Goal: Information Seeking & Learning: Learn about a topic

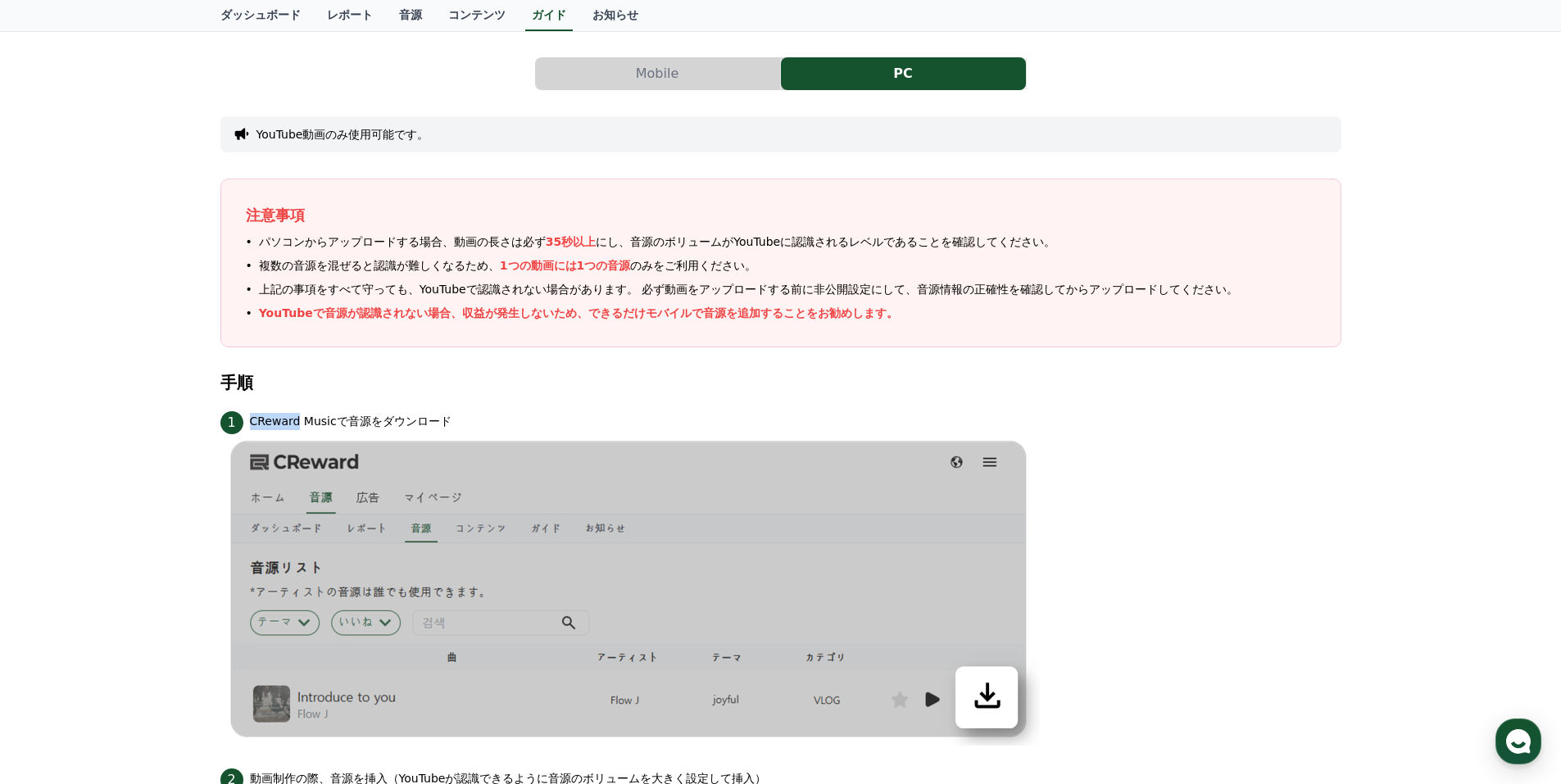
scroll to position [236, 0]
click at [882, 345] on div "注意事項 パソコンからアップロードする場合、動画の長さは必ず 35秒以上 にし、音源のボリュームがYouTubeに認識されるレベルであることを確認してください…" at bounding box center [780, 263] width 1122 height 169
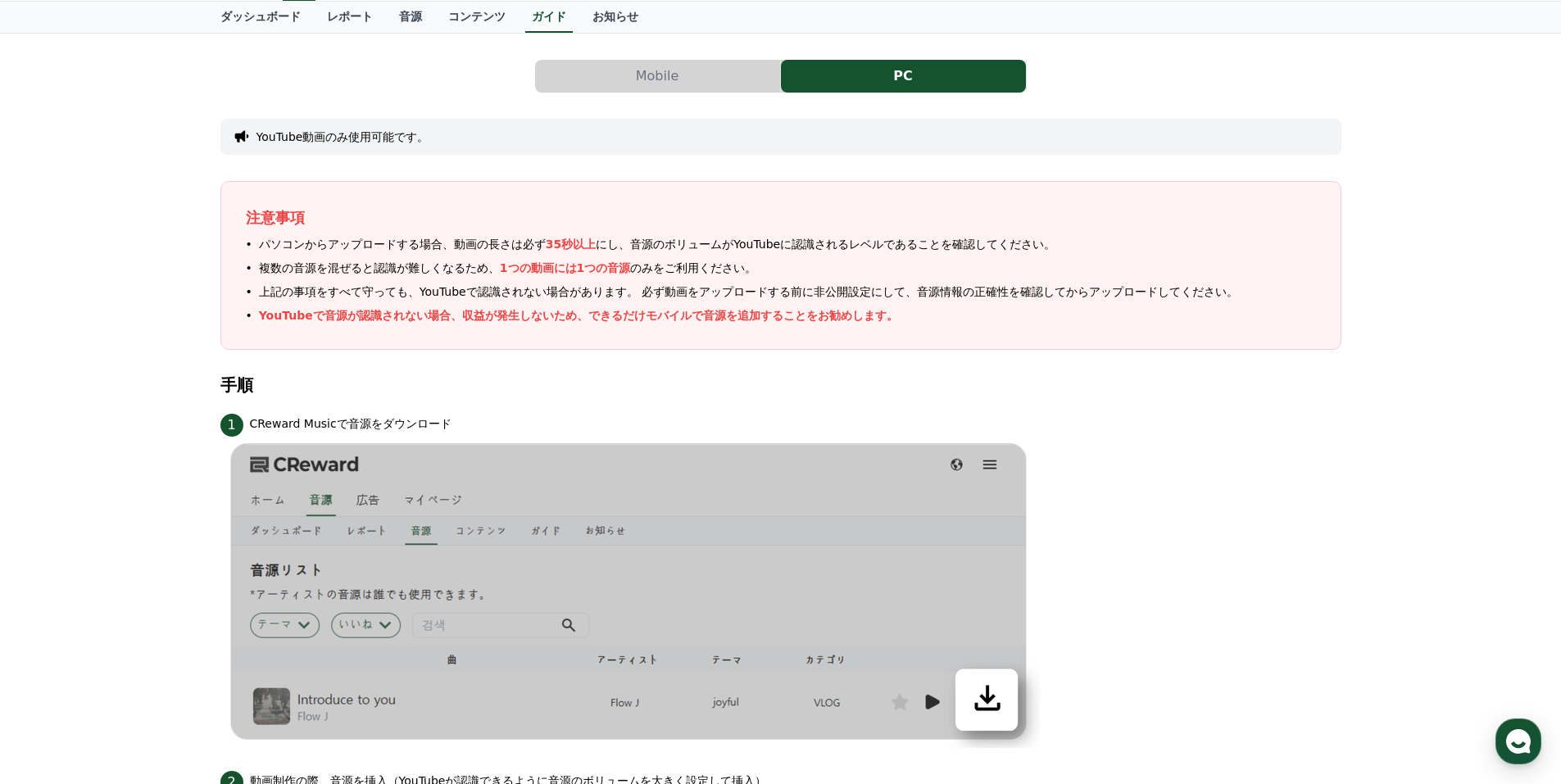
scroll to position [0, 0]
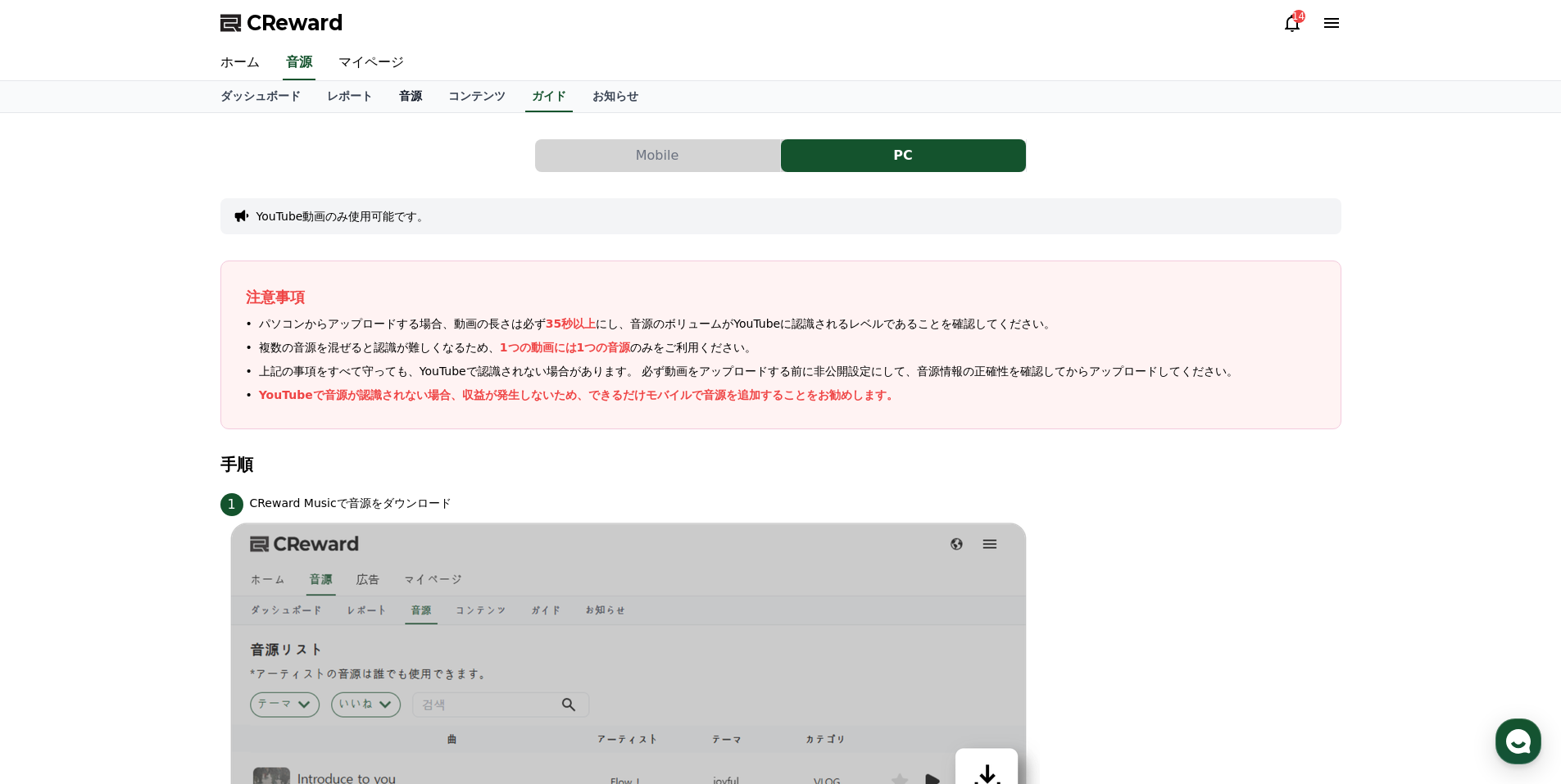
click at [386, 97] on link "音源" at bounding box center [411, 97] width 49 height 32
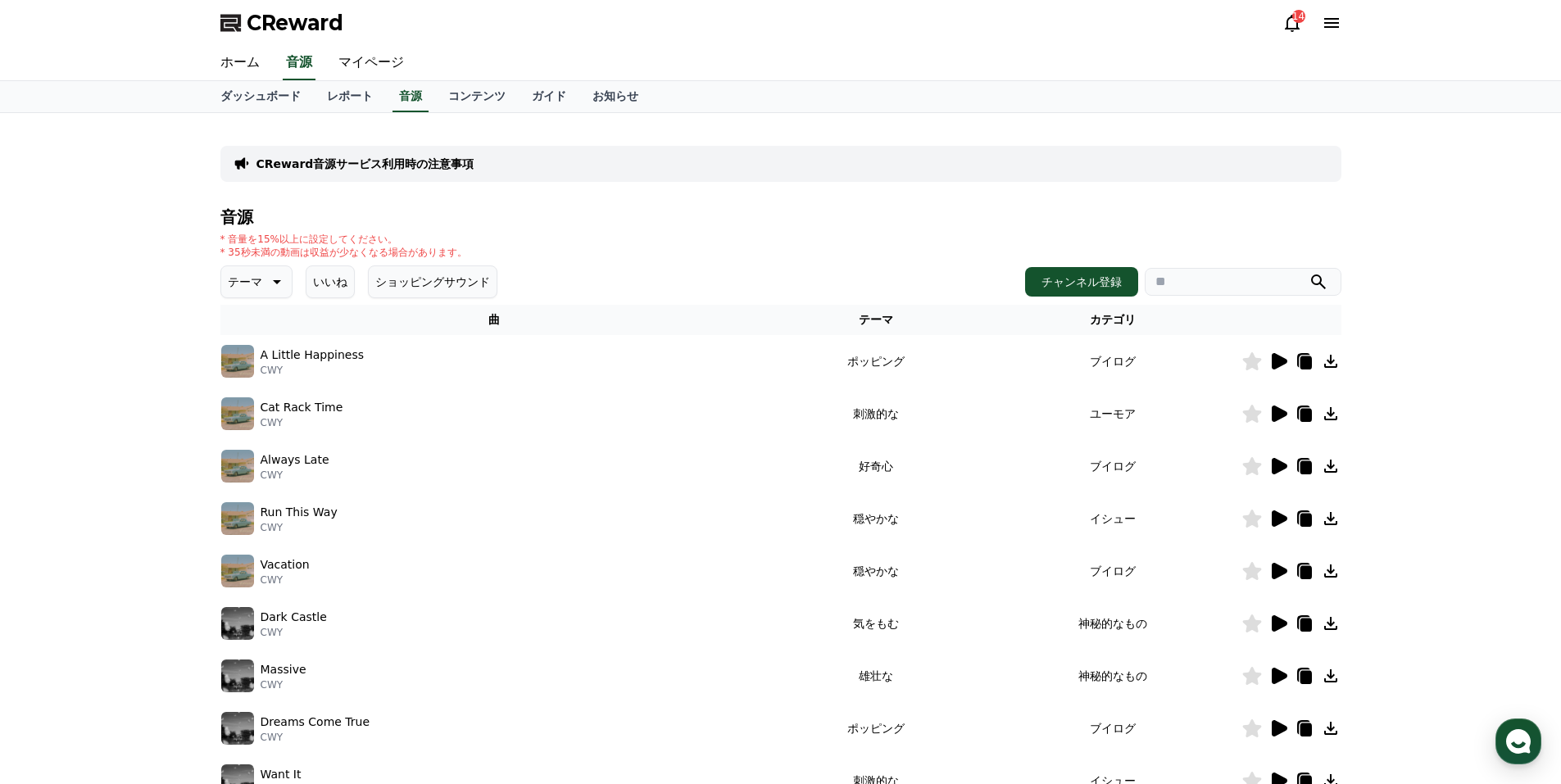
click at [1282, 362] on icon at bounding box center [1279, 361] width 15 height 16
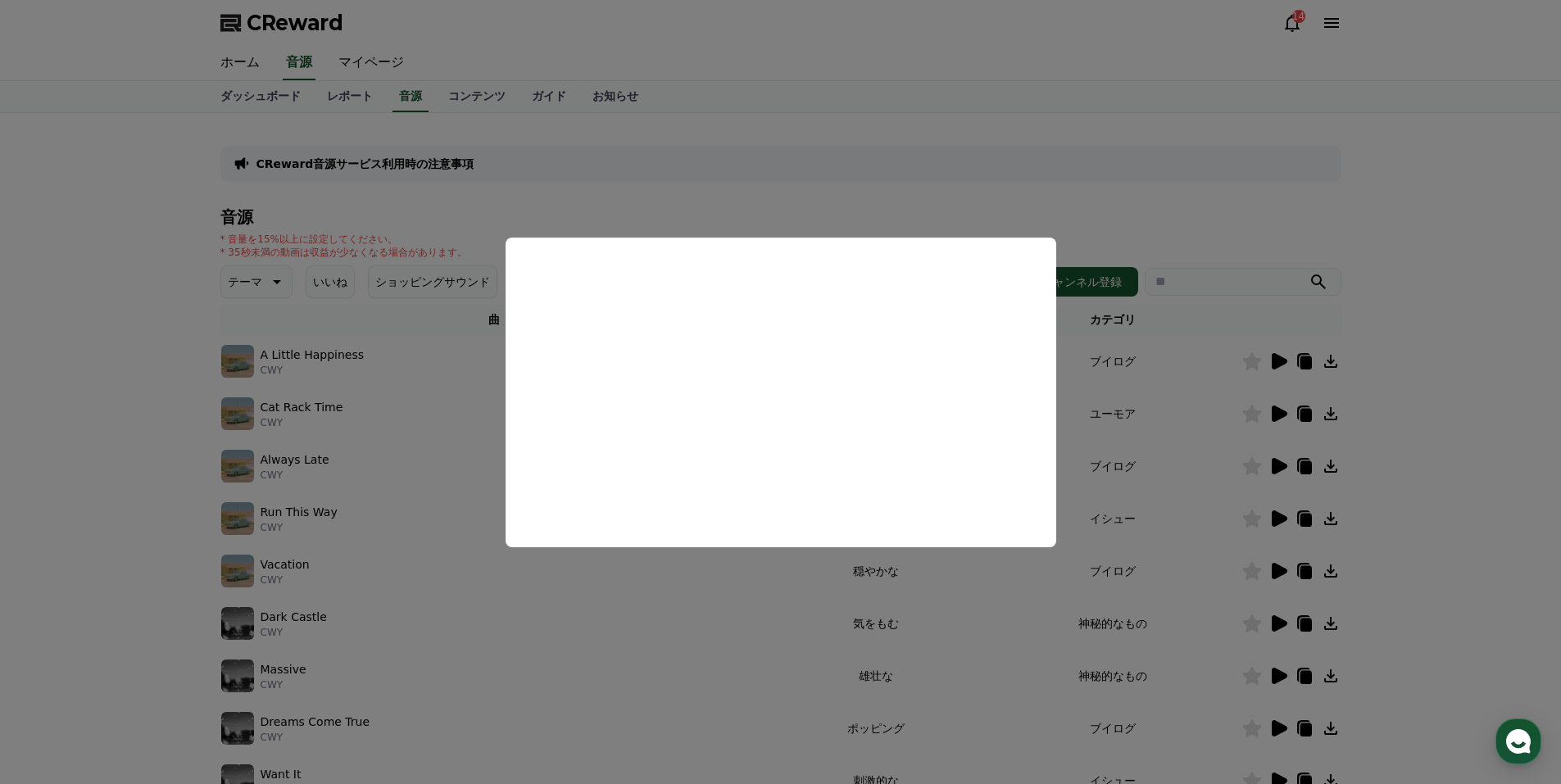
click at [1229, 215] on button "close modal" at bounding box center [780, 392] width 1561 height 784
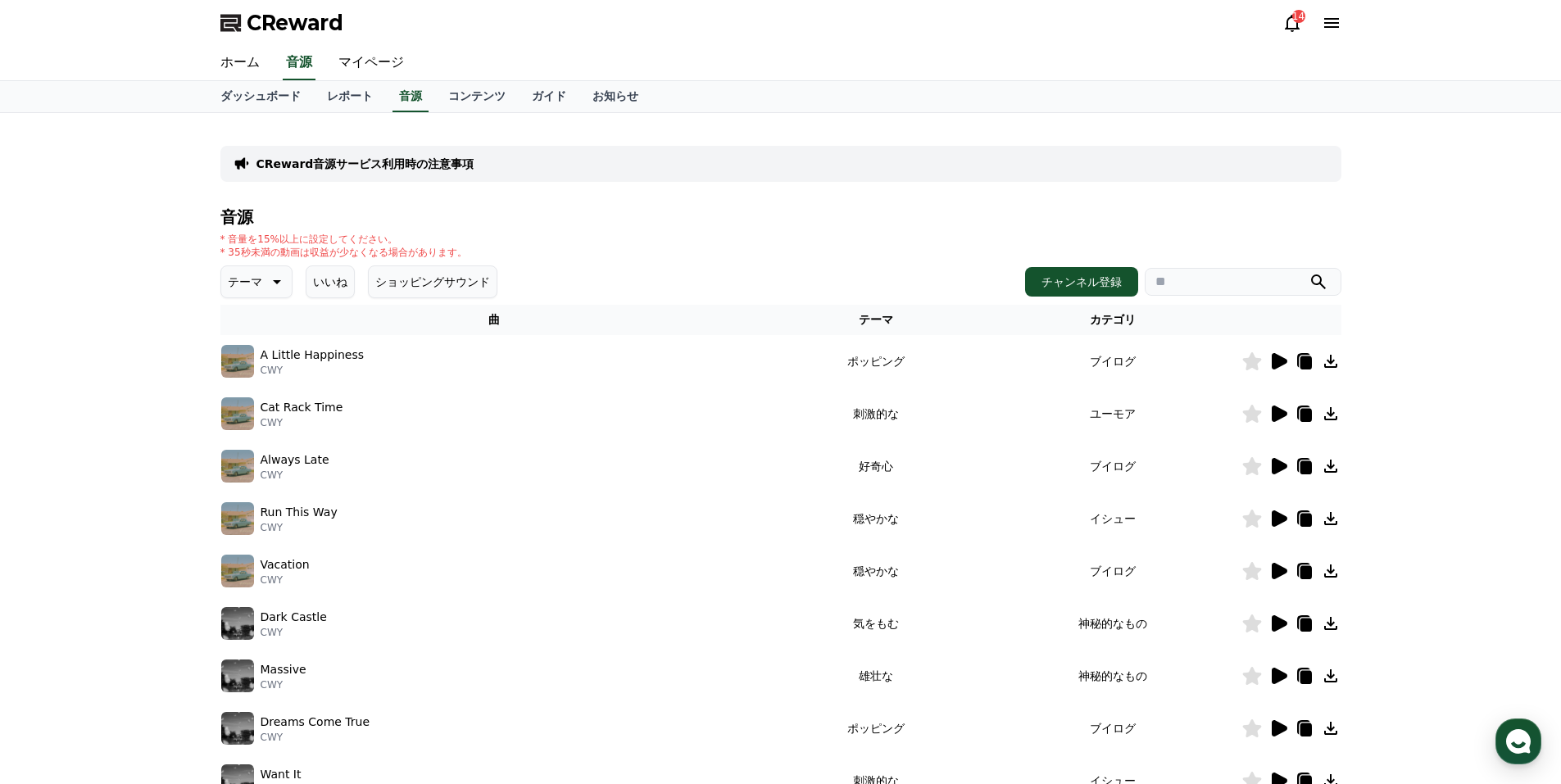
click at [1332, 364] on icon at bounding box center [1331, 362] width 20 height 20
click at [1281, 408] on icon at bounding box center [1279, 414] width 20 height 20
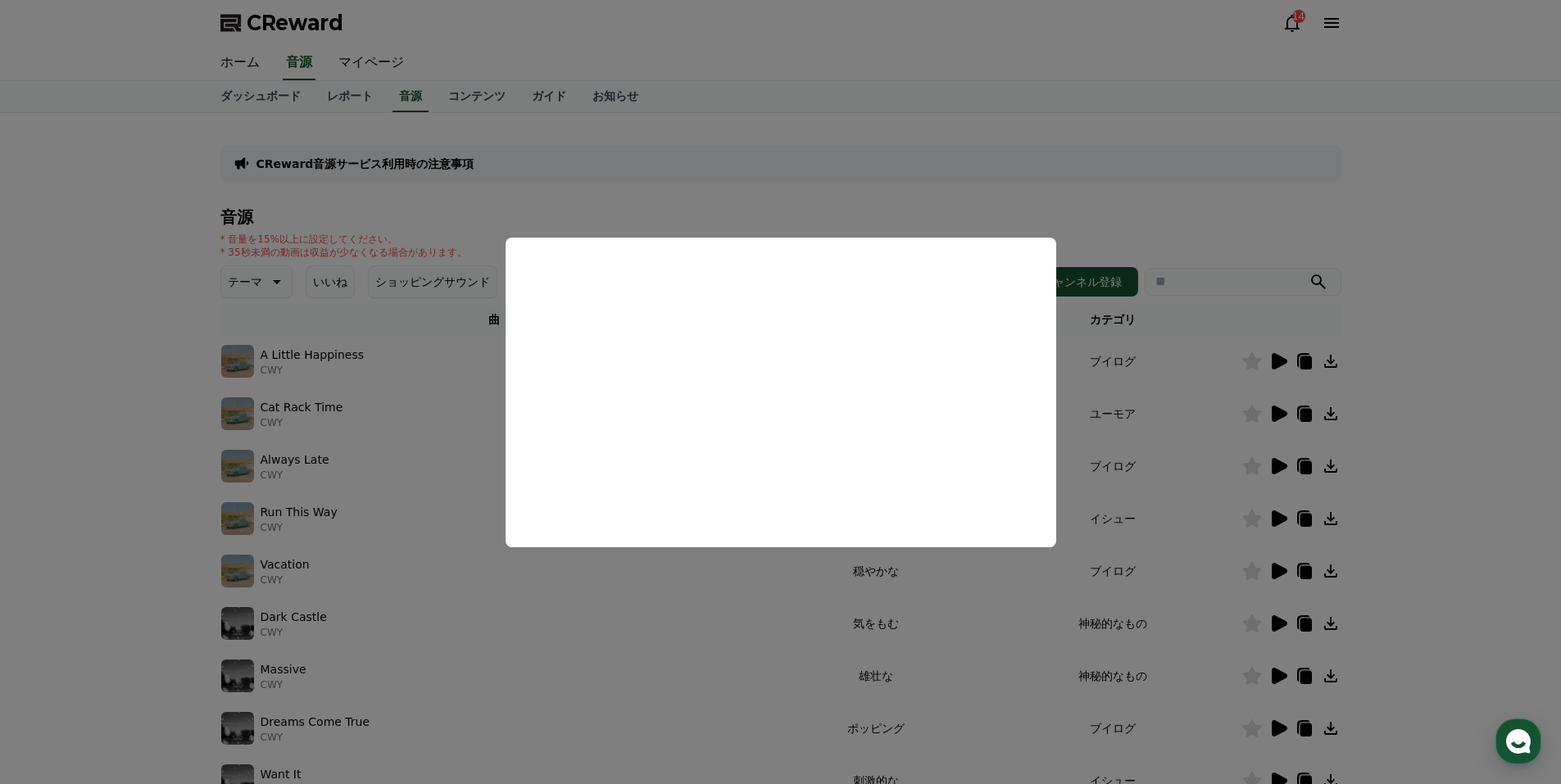
click at [1187, 193] on button "close modal" at bounding box center [780, 392] width 1561 height 784
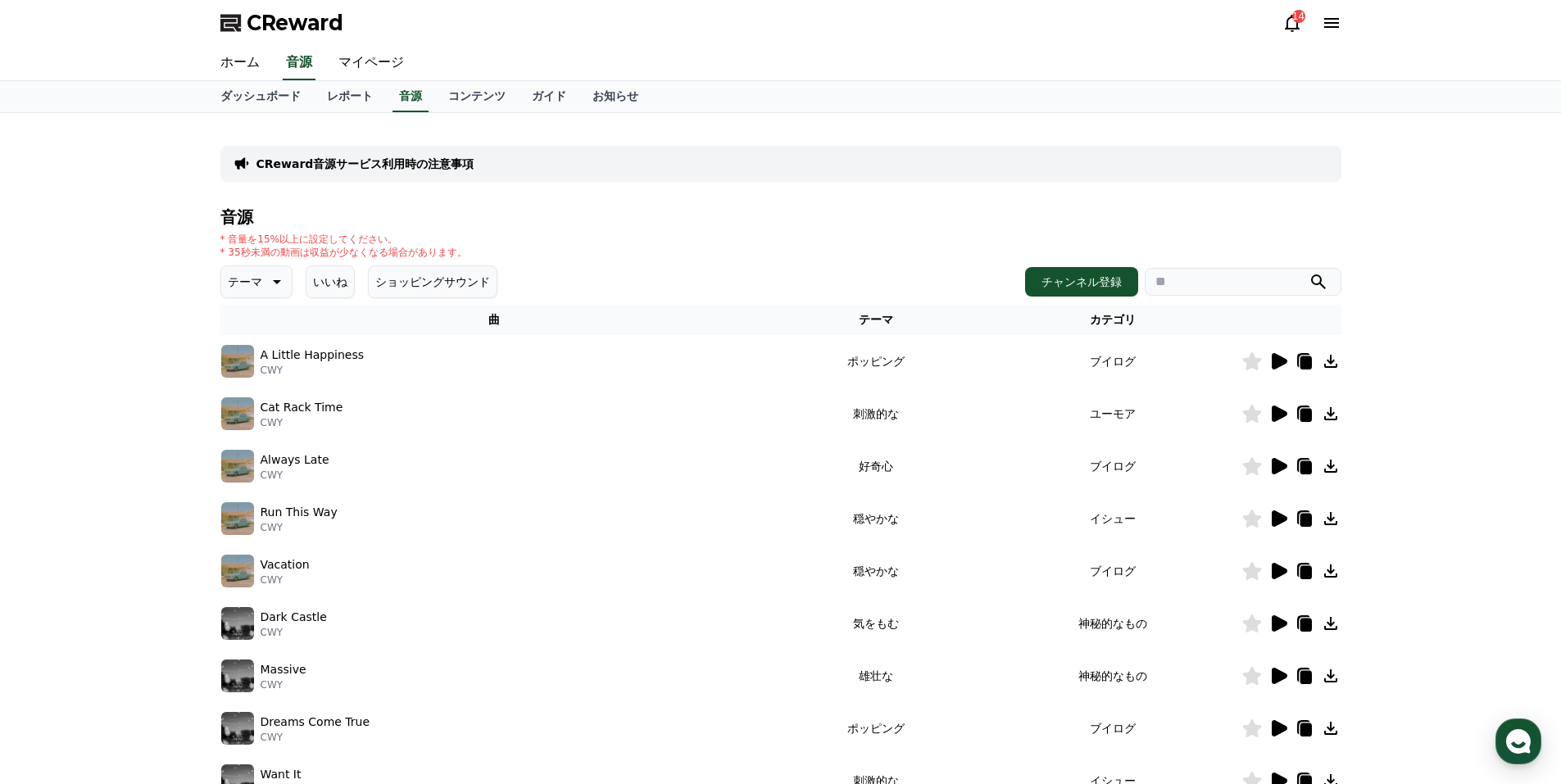
click at [1275, 465] on icon at bounding box center [1279, 466] width 15 height 16
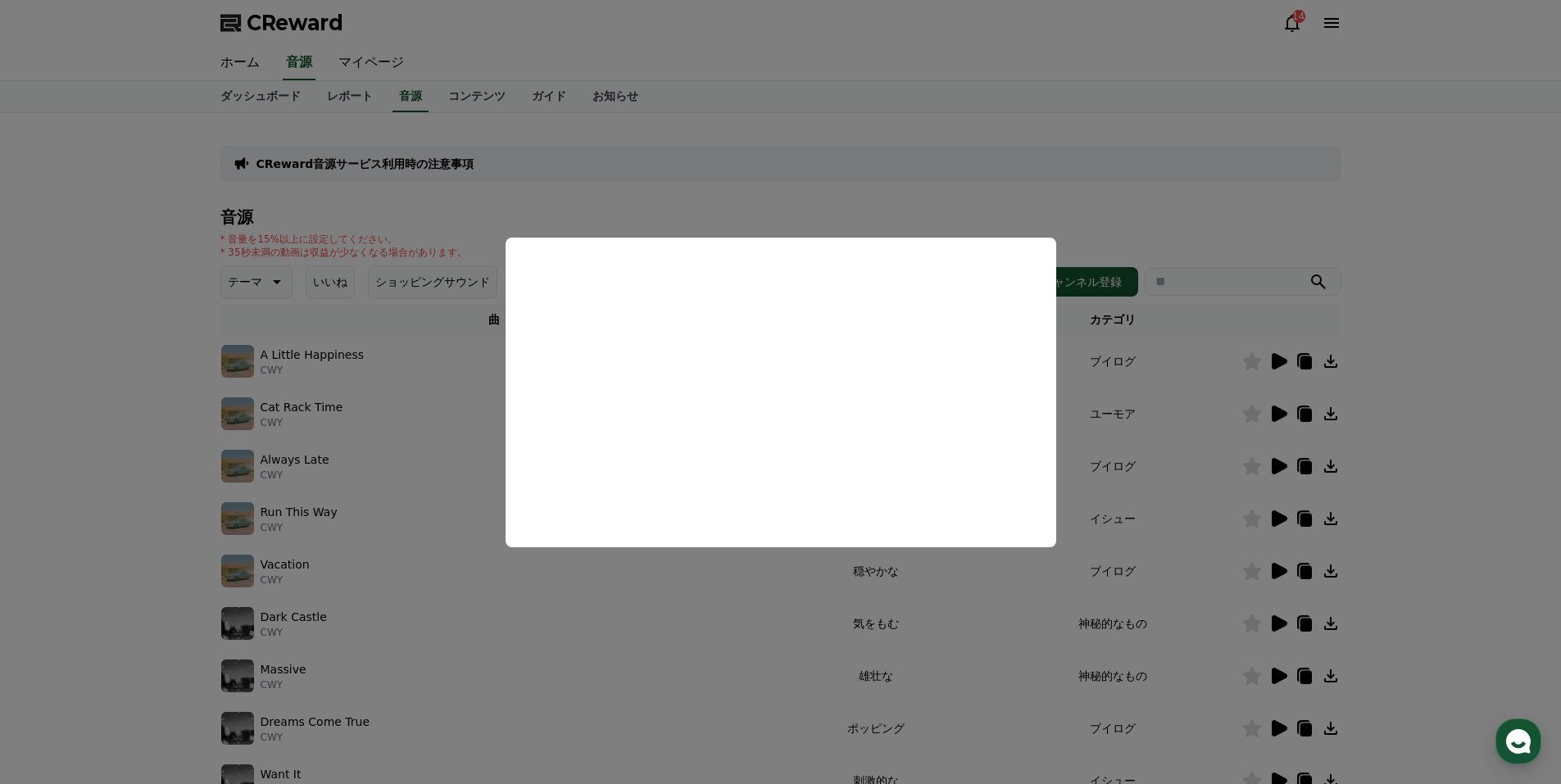
click at [1230, 202] on button "close modal" at bounding box center [780, 392] width 1561 height 784
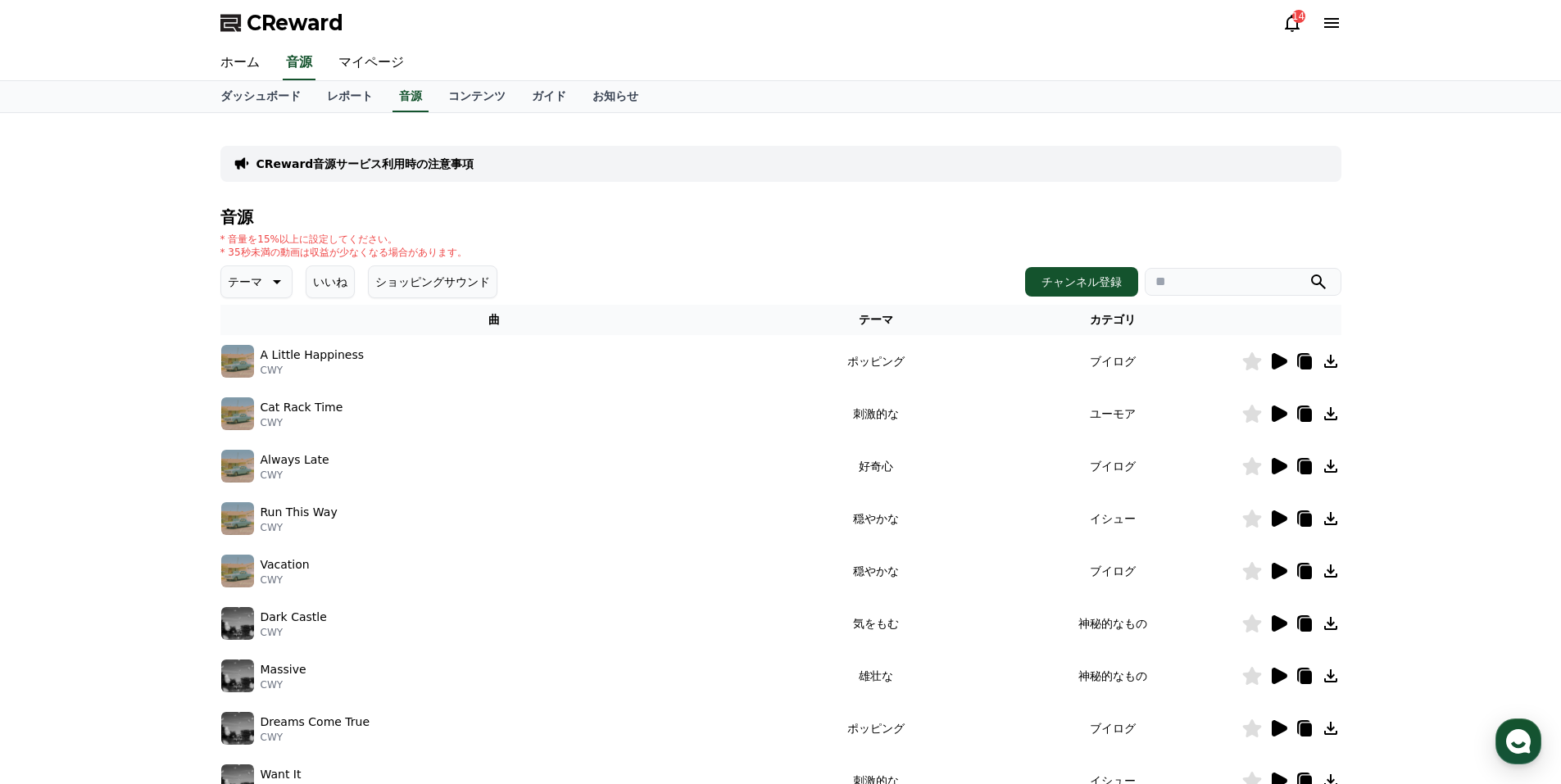
click at [1277, 512] on icon at bounding box center [1279, 519] width 15 height 16
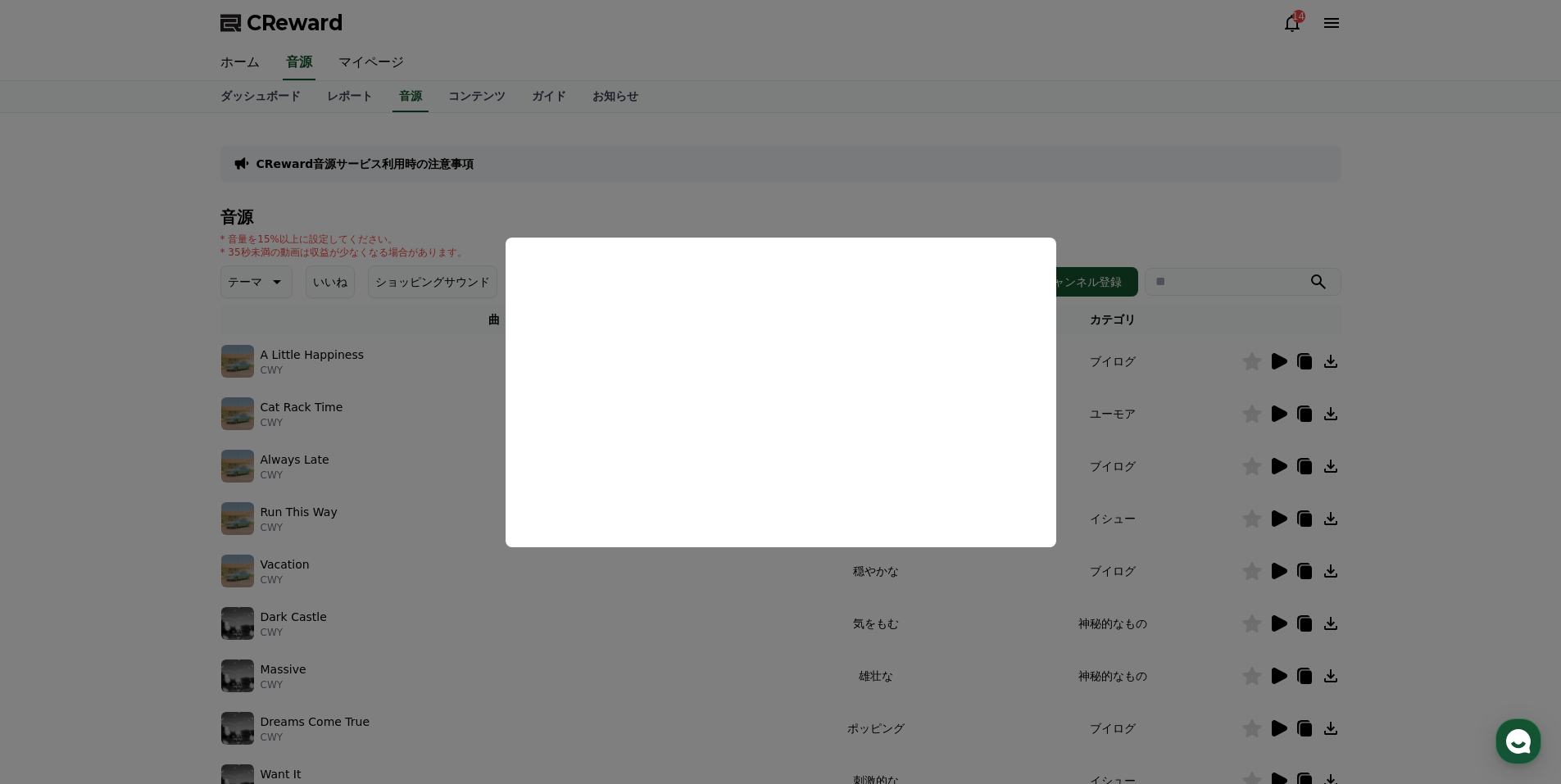
click at [1300, 203] on button "close modal" at bounding box center [780, 392] width 1561 height 784
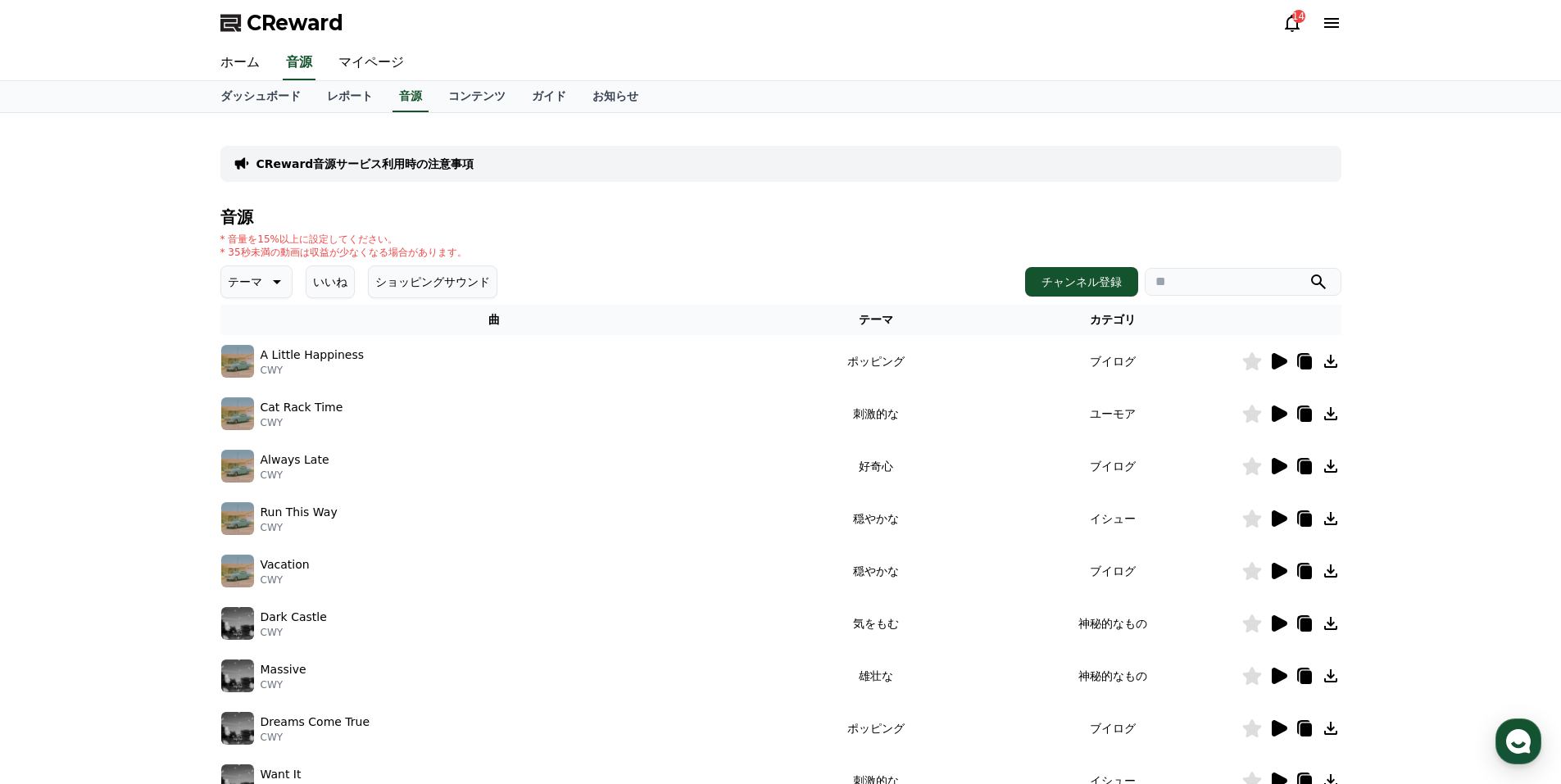
click at [1300, 203] on div "CReward音源サービス利用時の注意事項 音源 * 音量を15%以上に設定してください。 * 35秒未満の動画は収益が少なくなる場合があります。 テーマ い…" at bounding box center [780, 509] width 1122 height 766
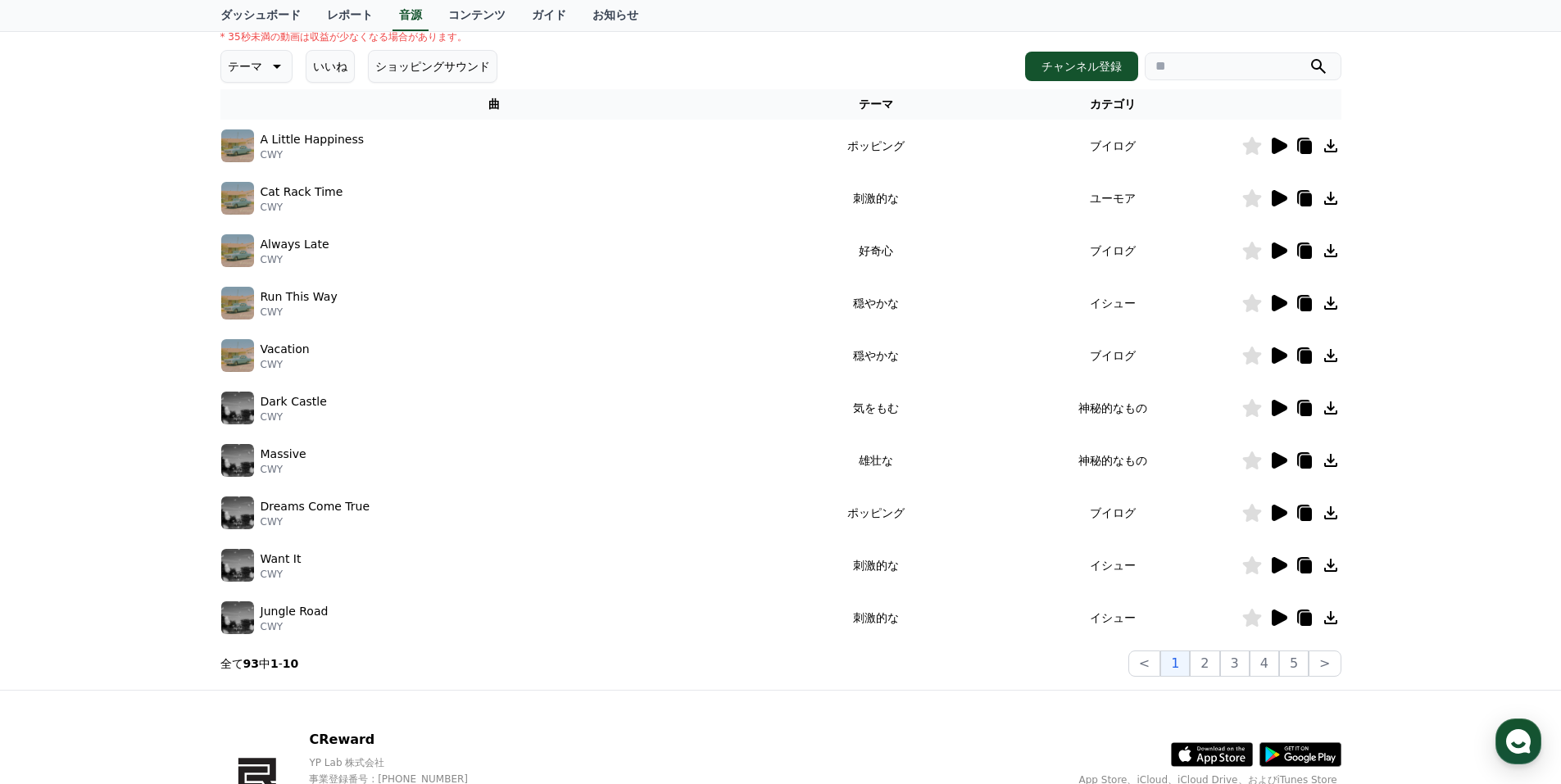
scroll to position [326, 0]
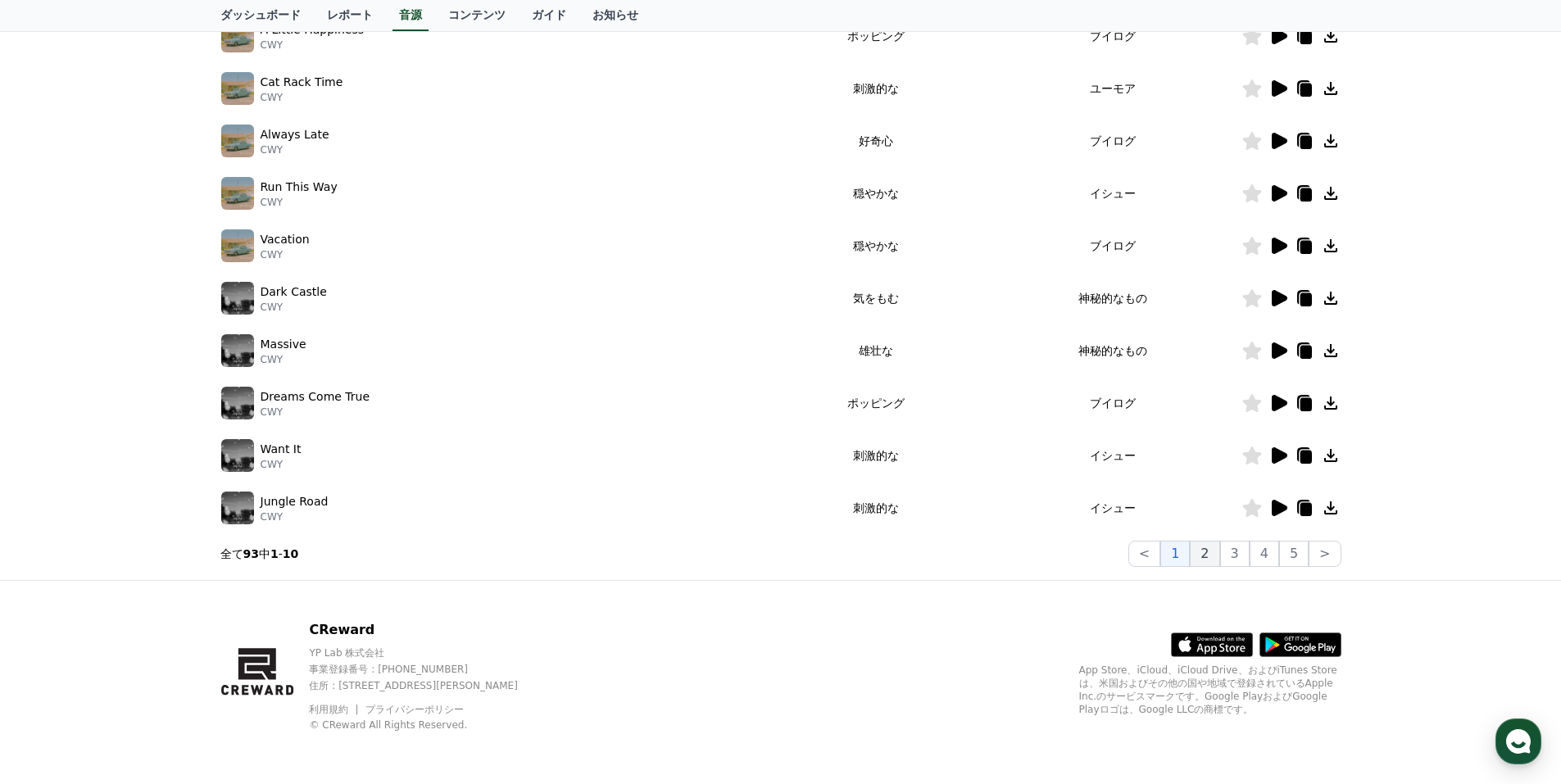
click at [1211, 557] on button "2" at bounding box center [1205, 553] width 30 height 26
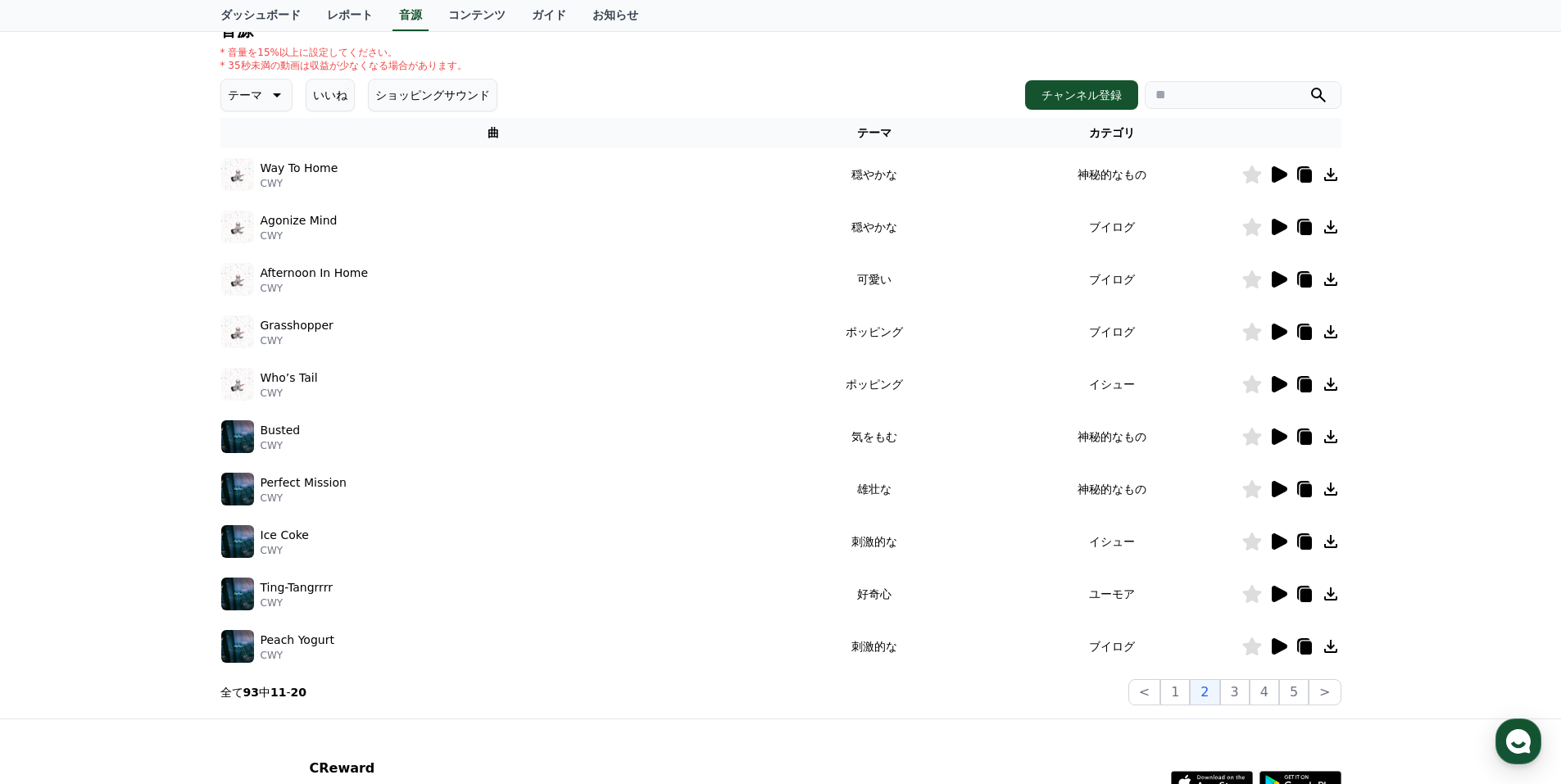
scroll to position [161, 0]
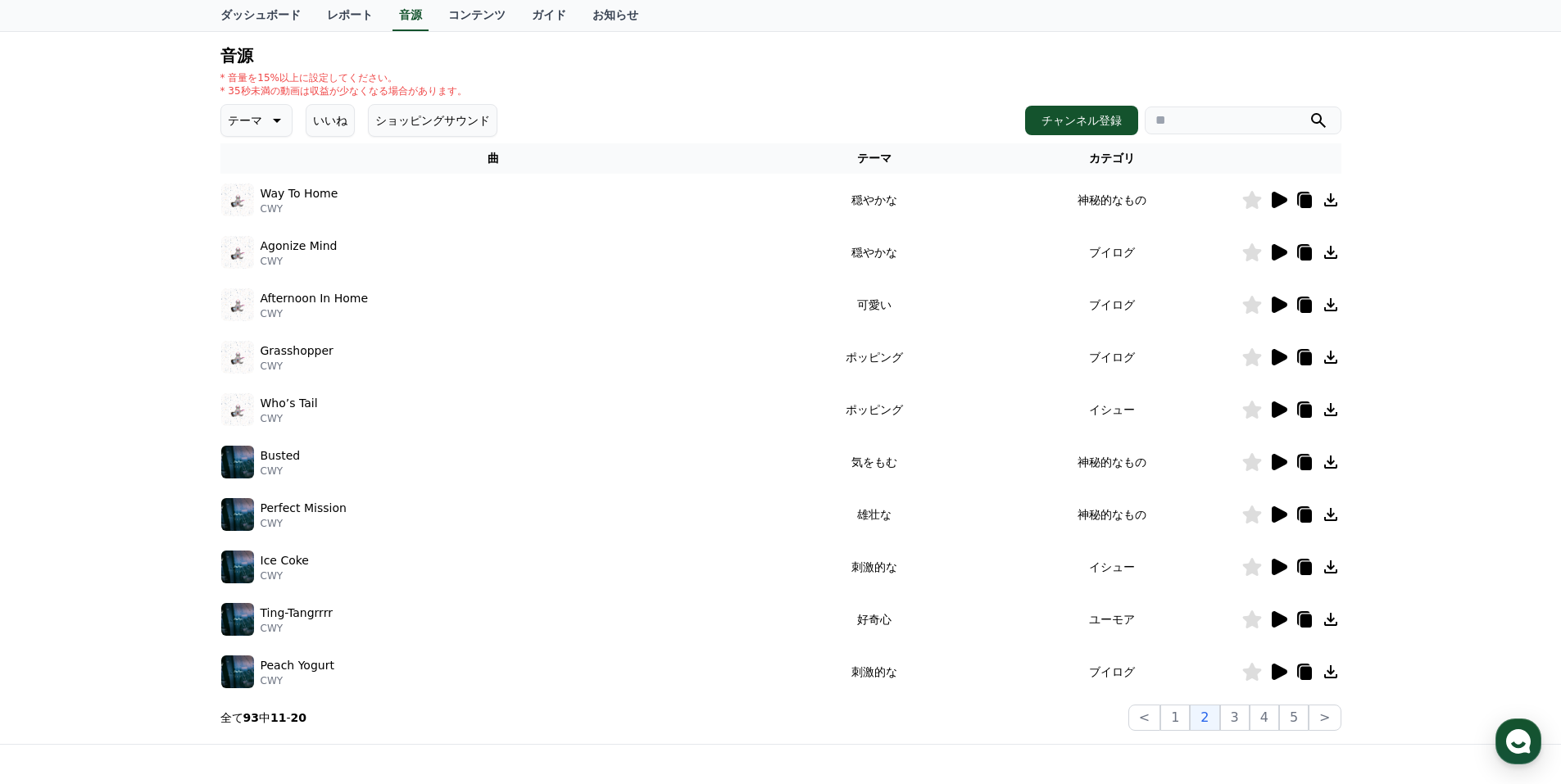
click at [1276, 200] on icon at bounding box center [1279, 200] width 15 height 16
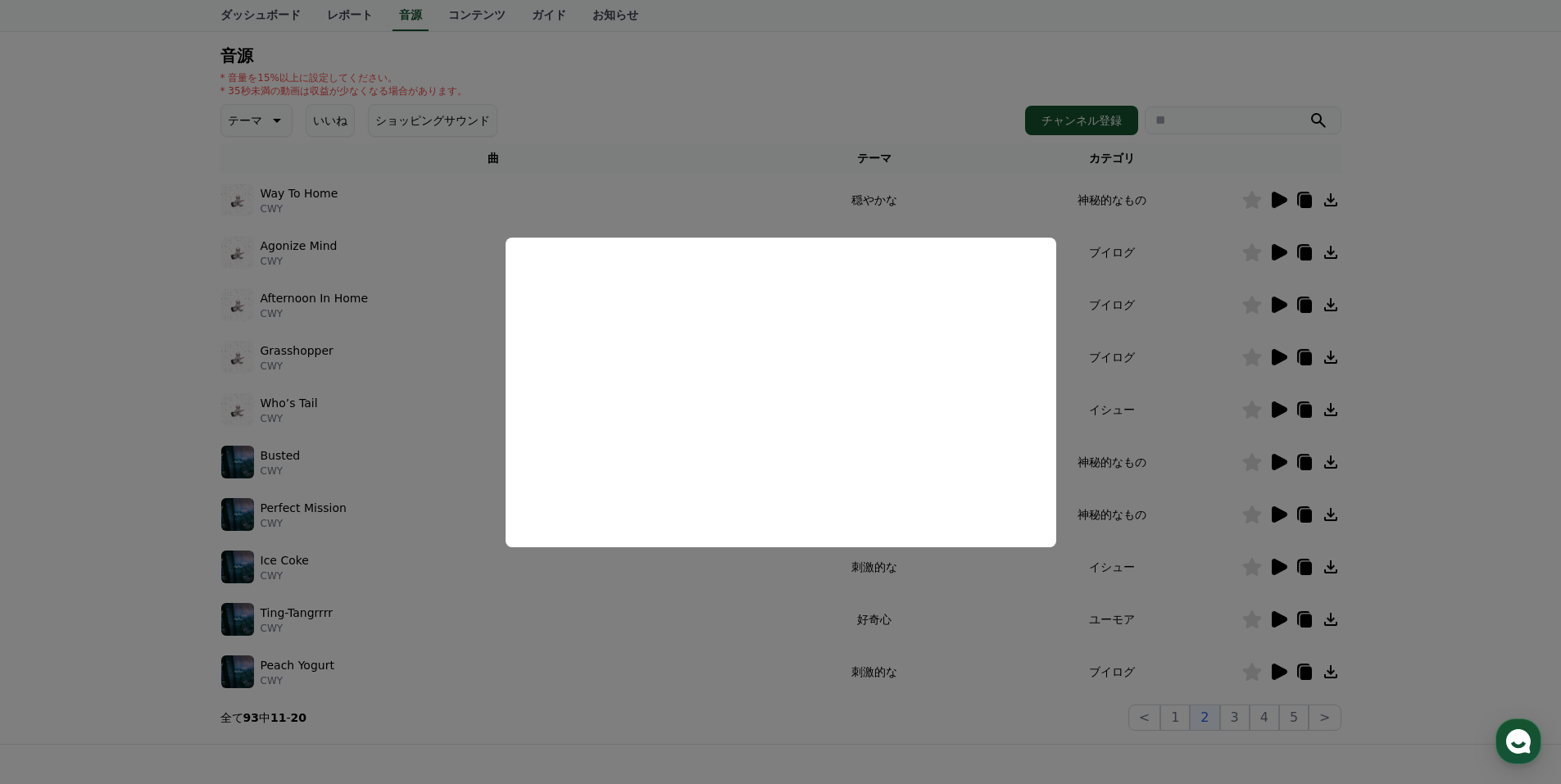
click at [1196, 248] on button "close modal" at bounding box center [780, 392] width 1561 height 784
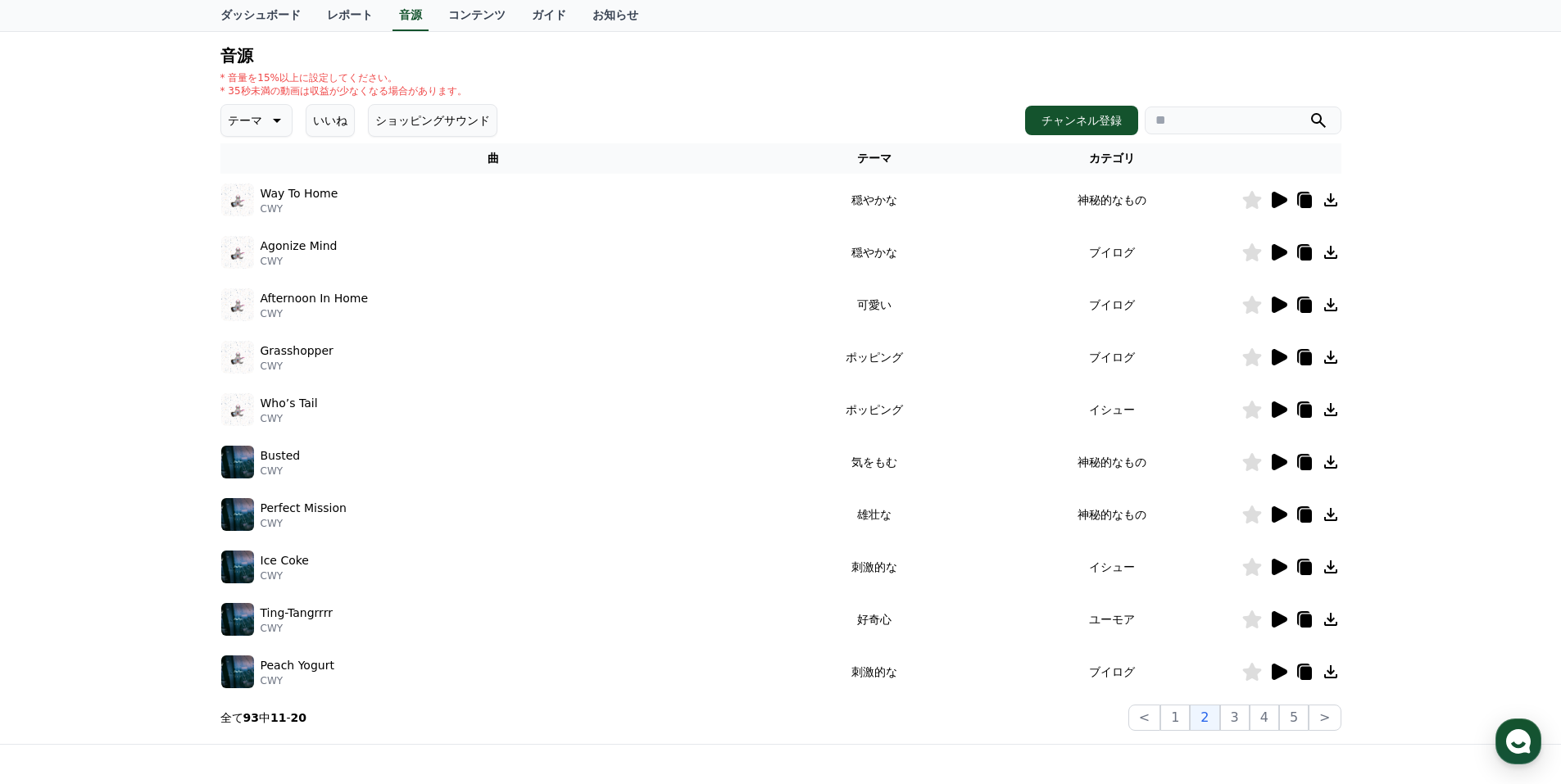
click at [1279, 247] on icon at bounding box center [1279, 253] width 15 height 16
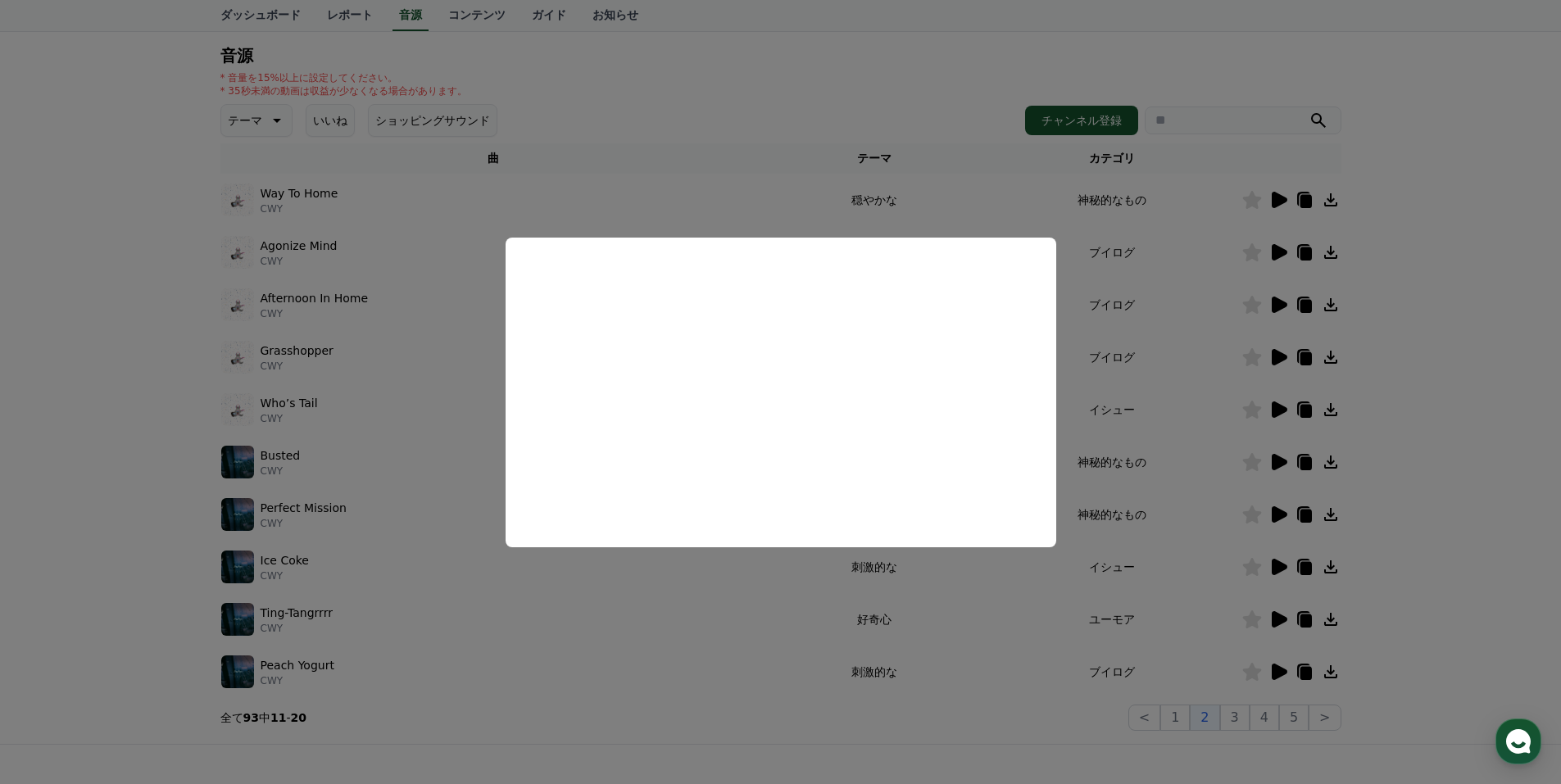
click at [1178, 320] on button "close modal" at bounding box center [780, 392] width 1561 height 784
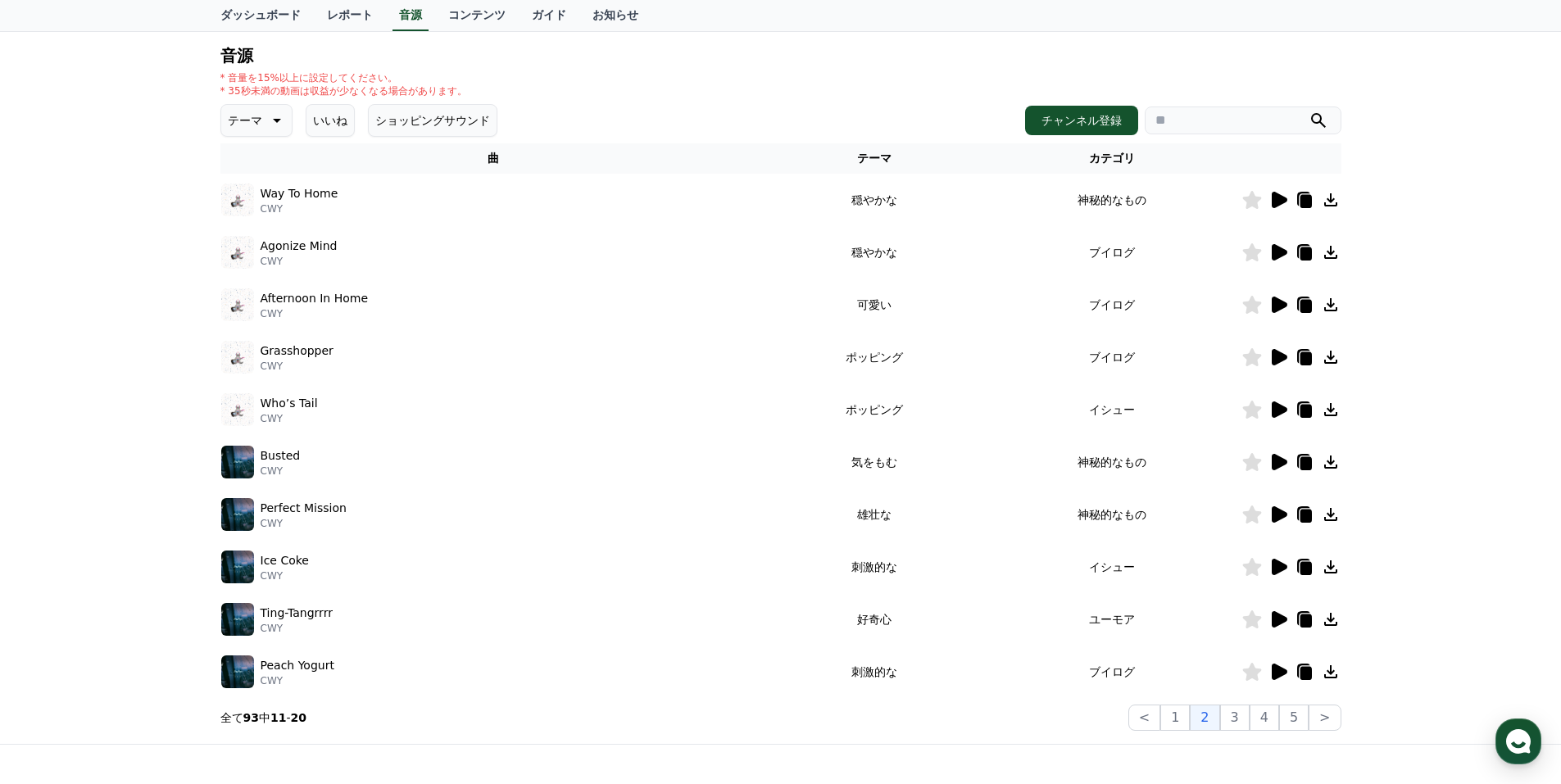
click at [1276, 300] on icon at bounding box center [1279, 305] width 15 height 16
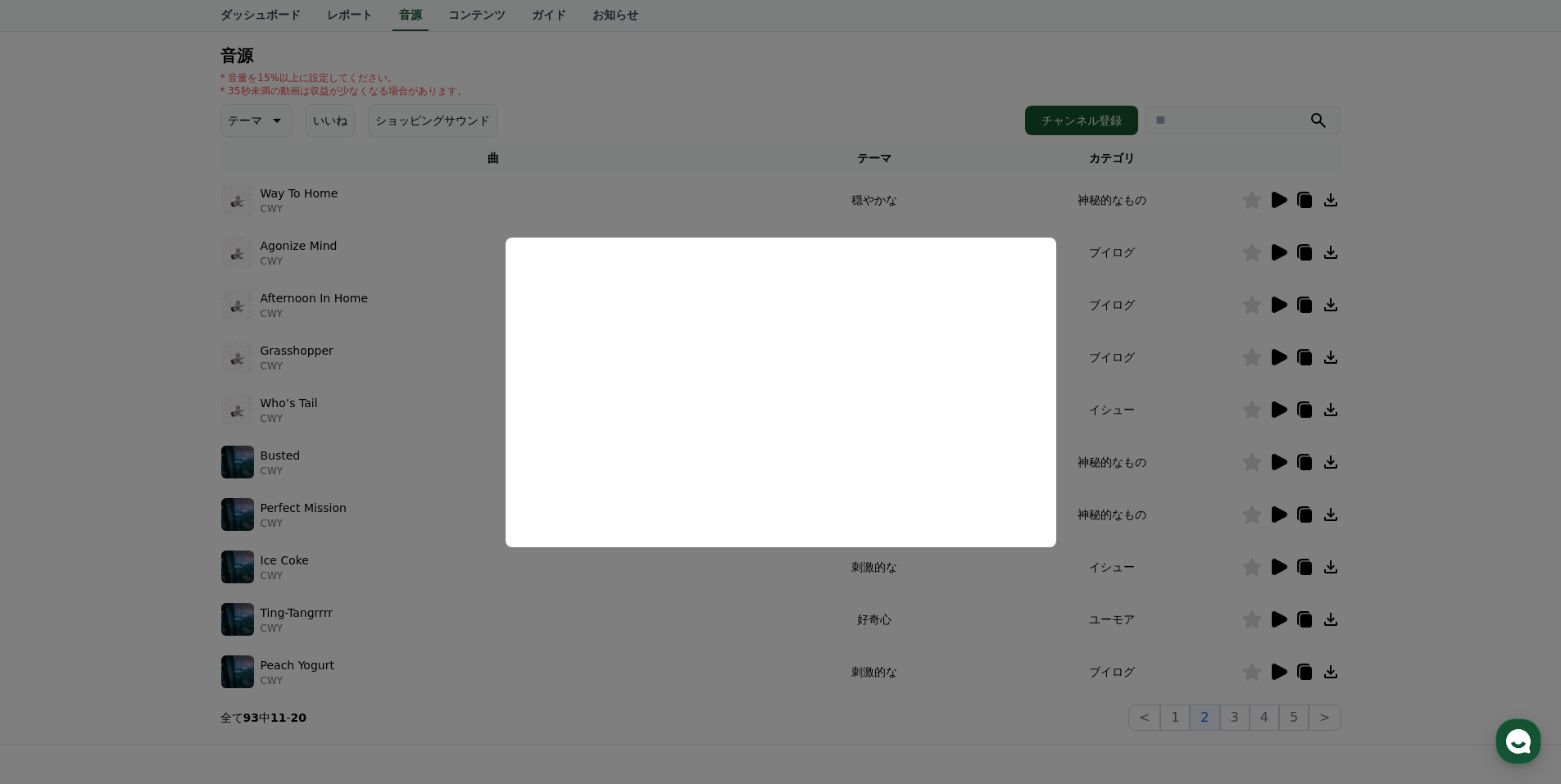
click at [1139, 354] on button "close modal" at bounding box center [780, 392] width 1561 height 784
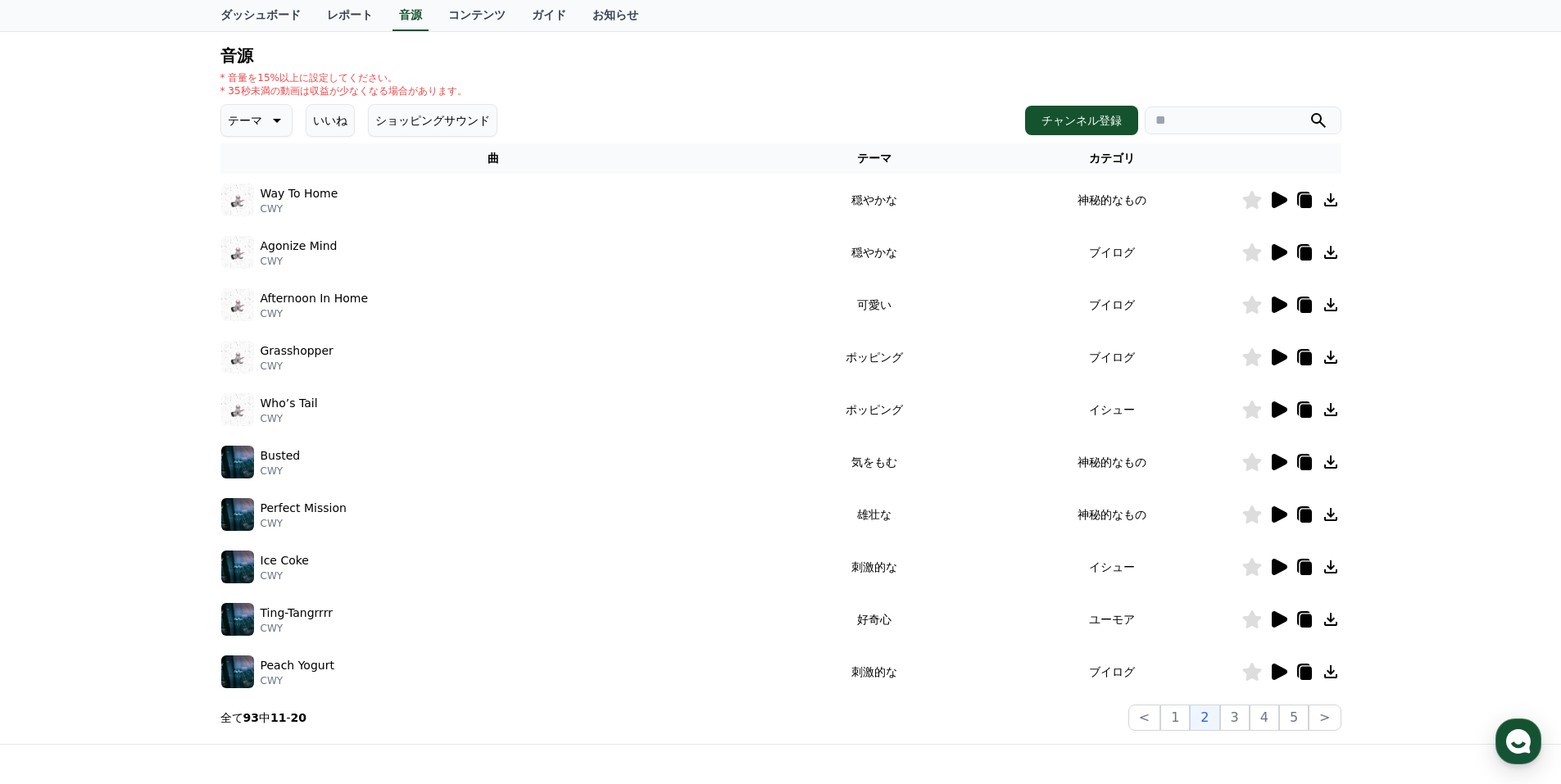
click at [1279, 355] on icon at bounding box center [1279, 357] width 15 height 16
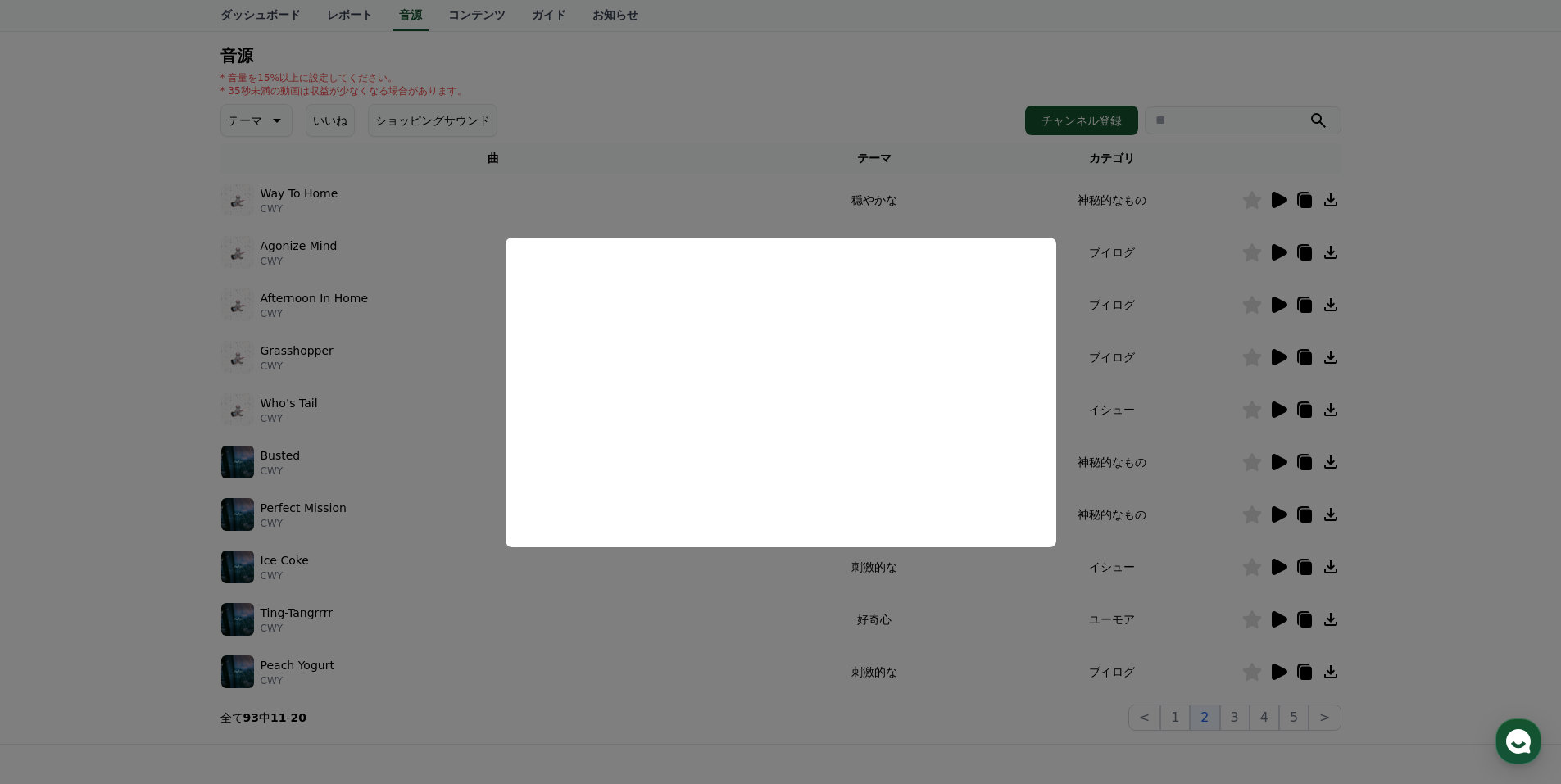
click at [1425, 372] on button "close modal" at bounding box center [780, 392] width 1561 height 784
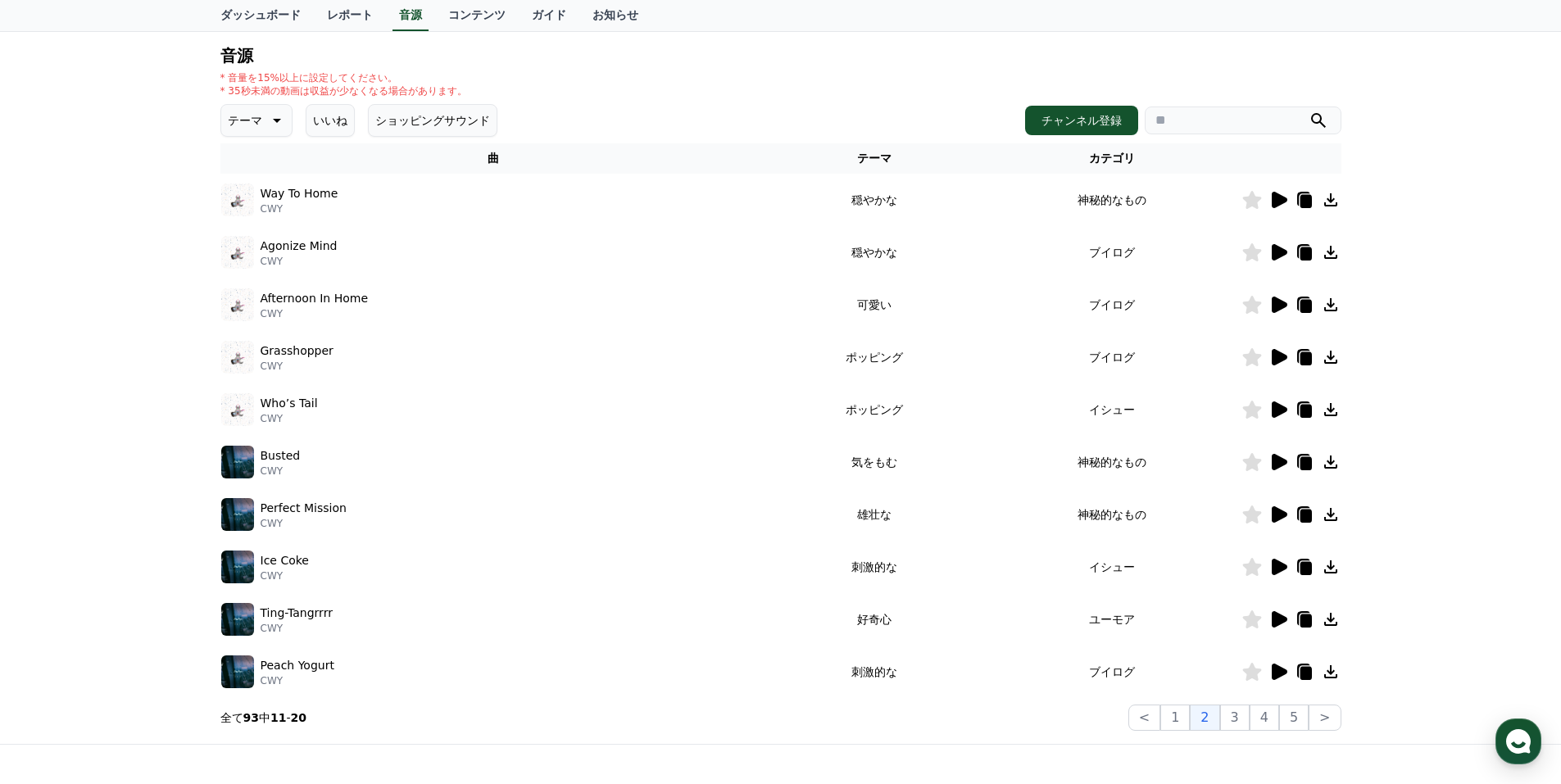
click at [1273, 405] on icon at bounding box center [1279, 410] width 15 height 16
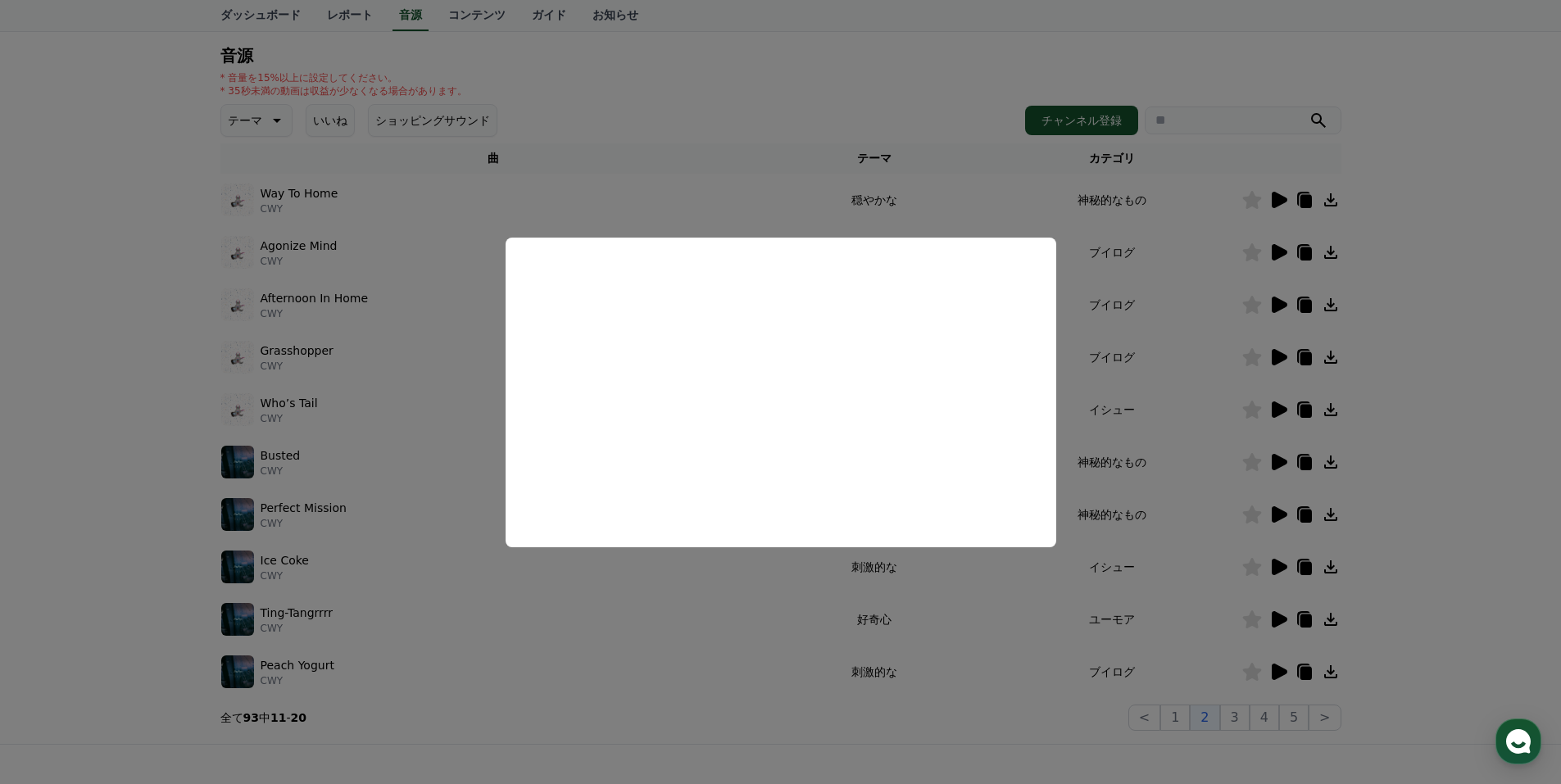
click at [1152, 362] on button "close modal" at bounding box center [780, 392] width 1561 height 784
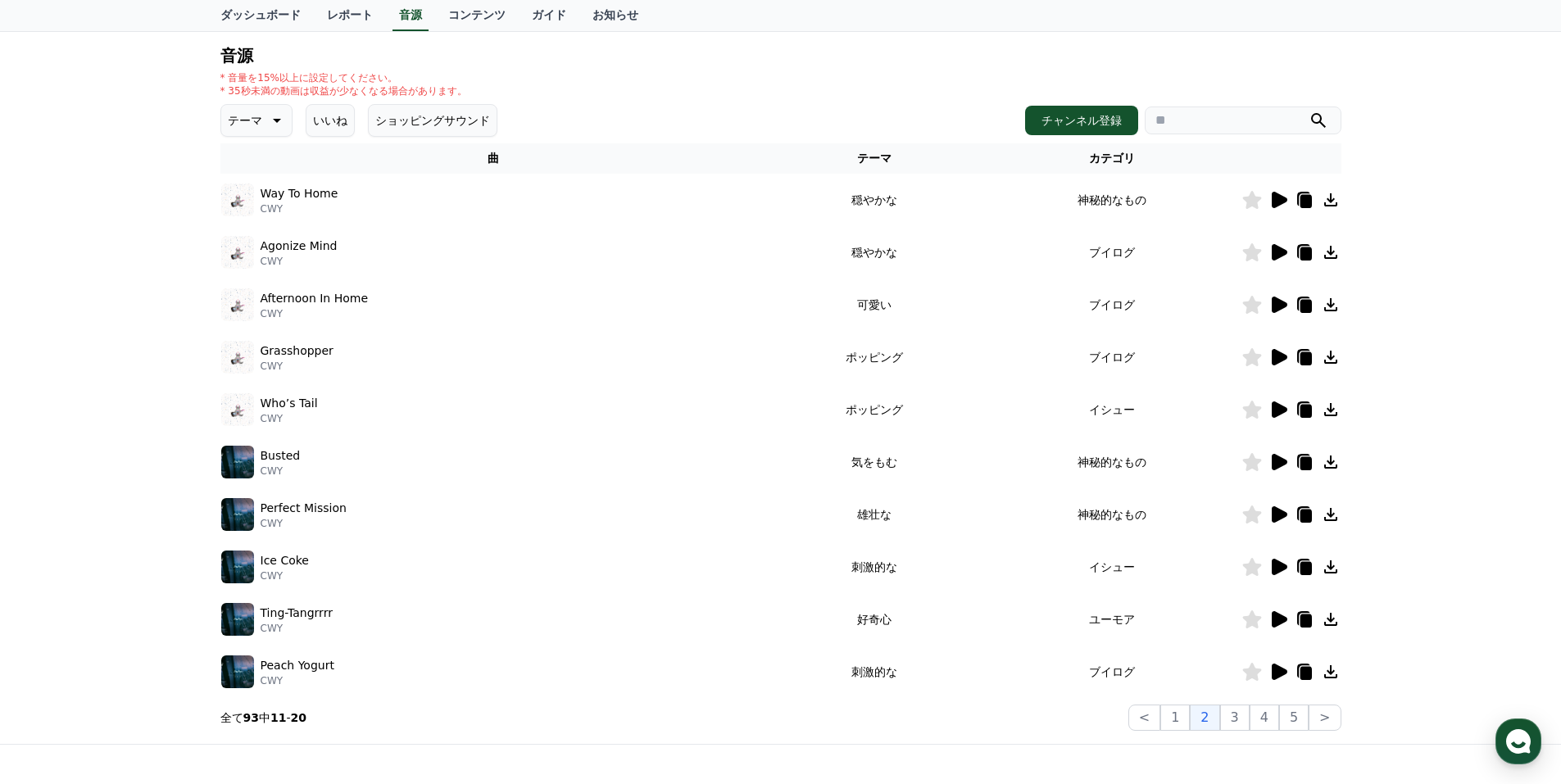
click at [1273, 464] on icon at bounding box center [1279, 462] width 15 height 16
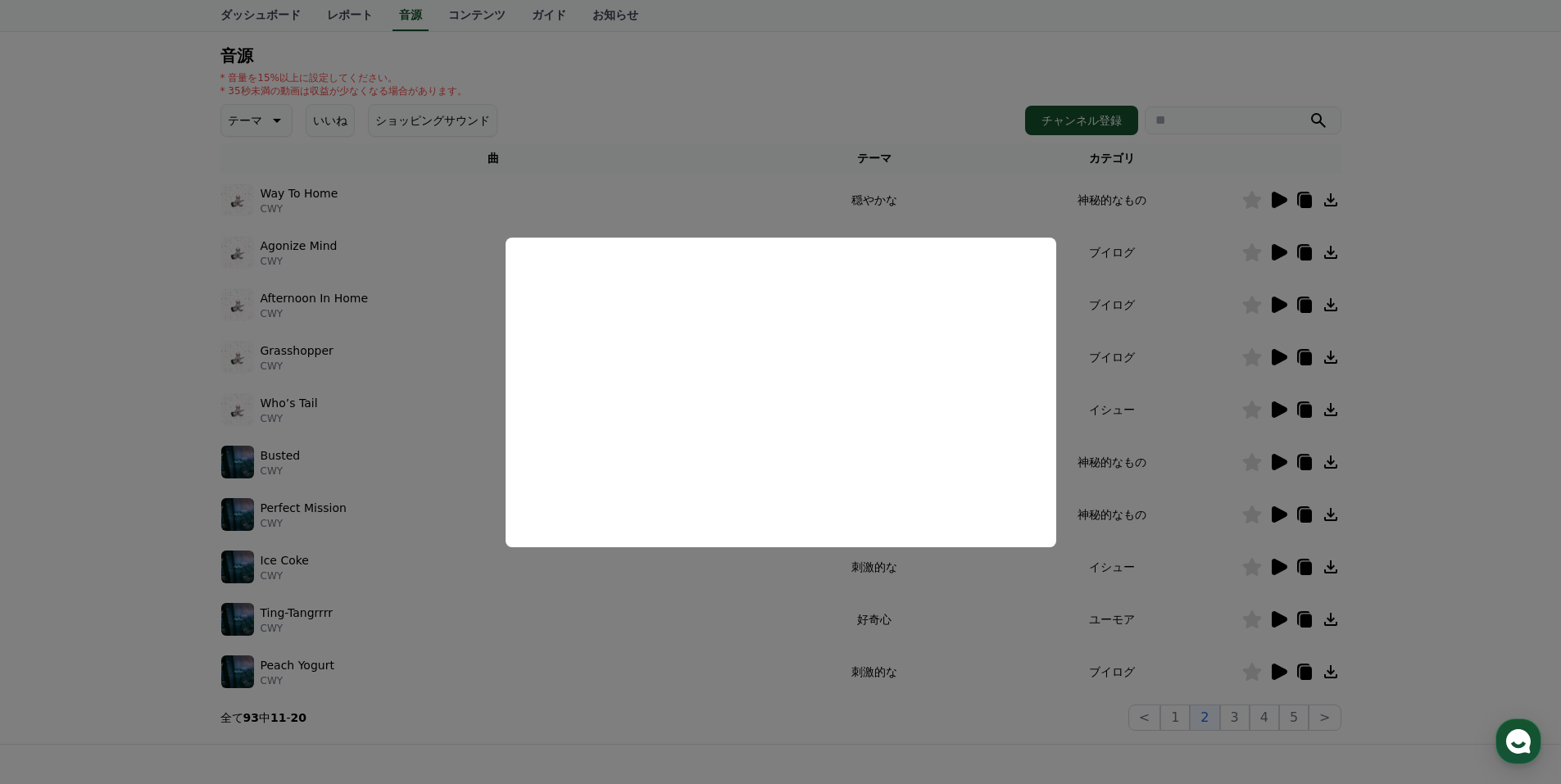
click at [1153, 395] on button "close modal" at bounding box center [780, 392] width 1561 height 784
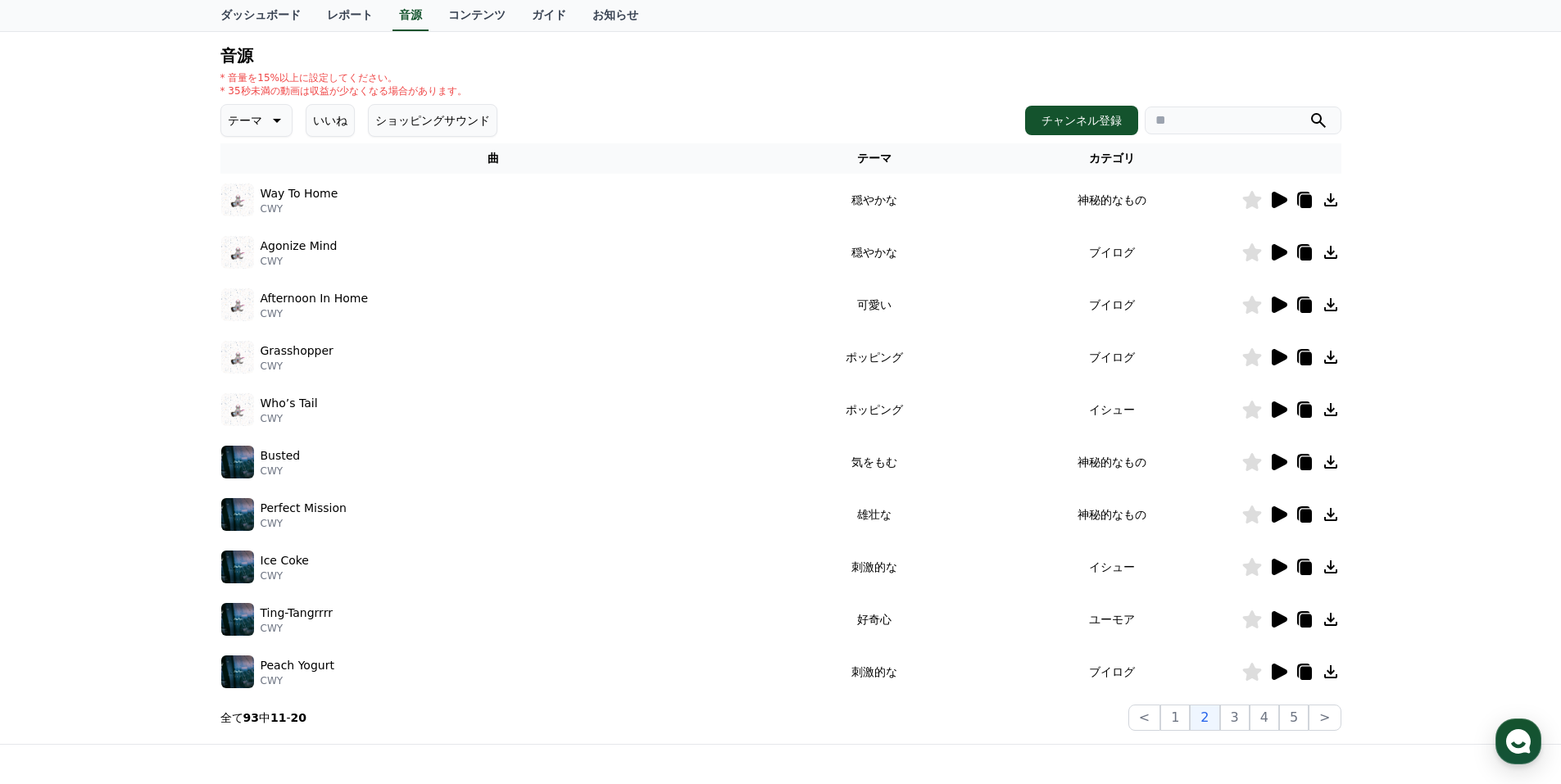
click at [1275, 512] on icon at bounding box center [1279, 514] width 15 height 16
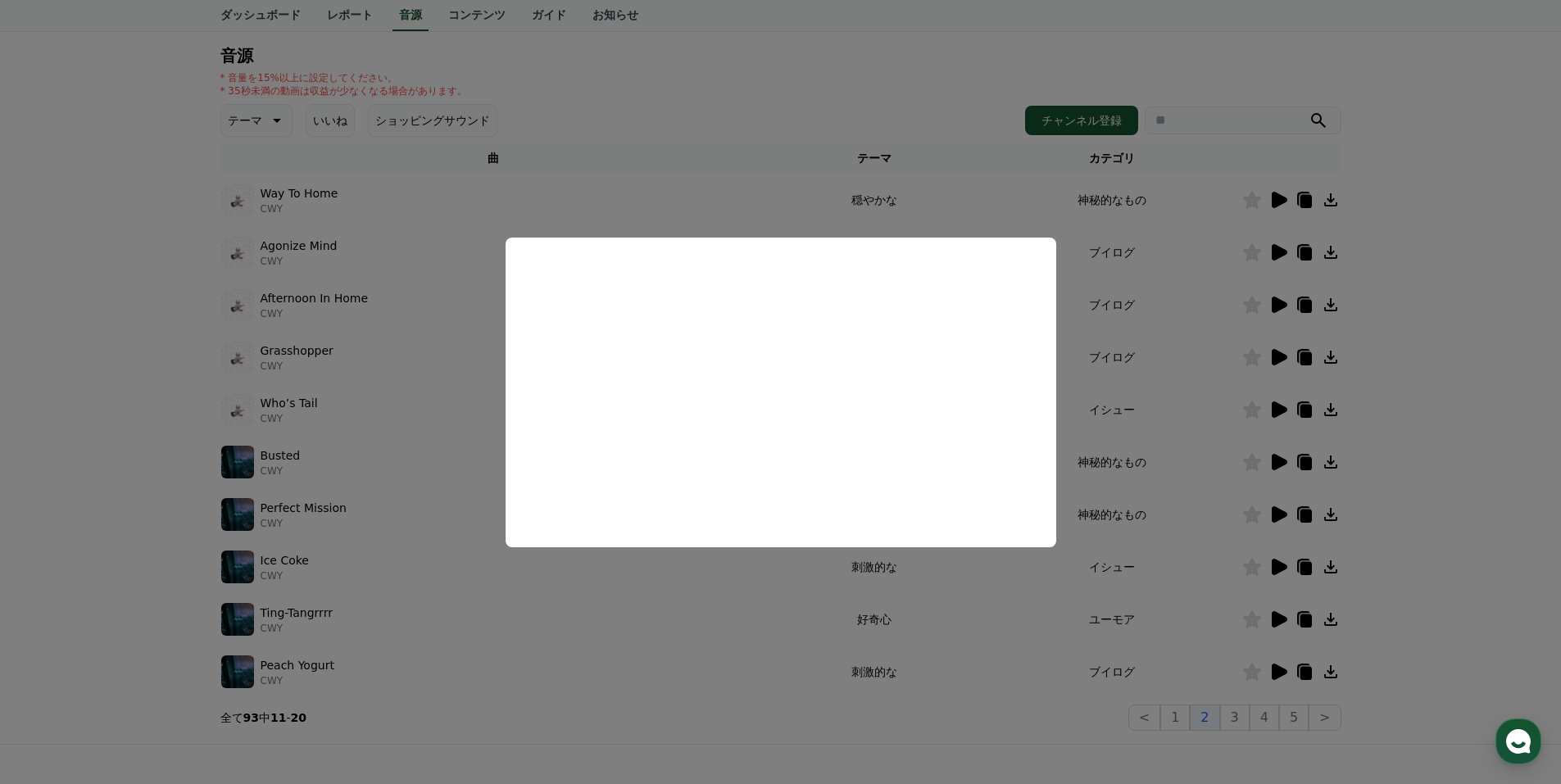
click at [1216, 470] on button "close modal" at bounding box center [780, 392] width 1561 height 784
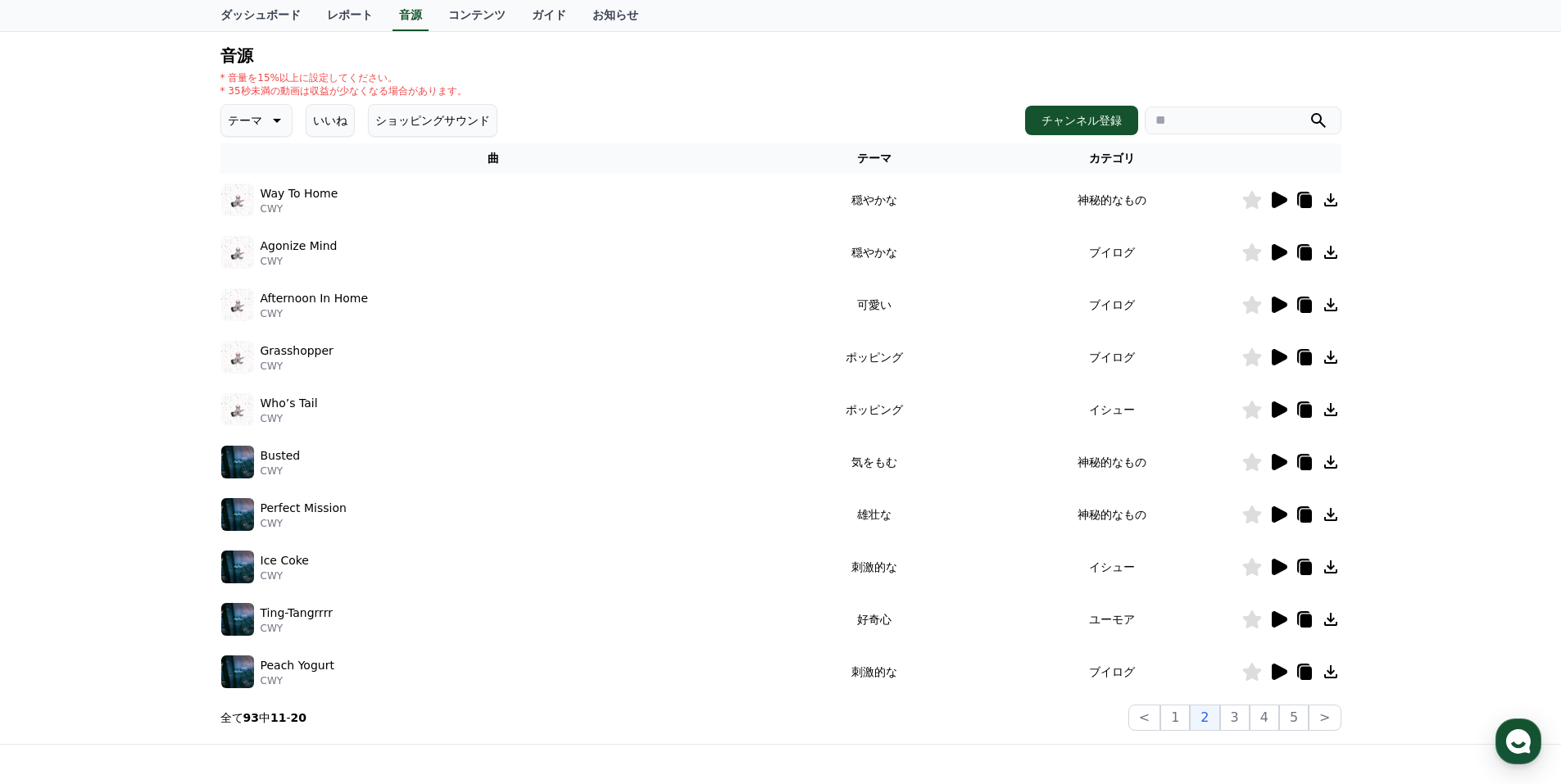
click at [1279, 565] on icon at bounding box center [1279, 567] width 15 height 16
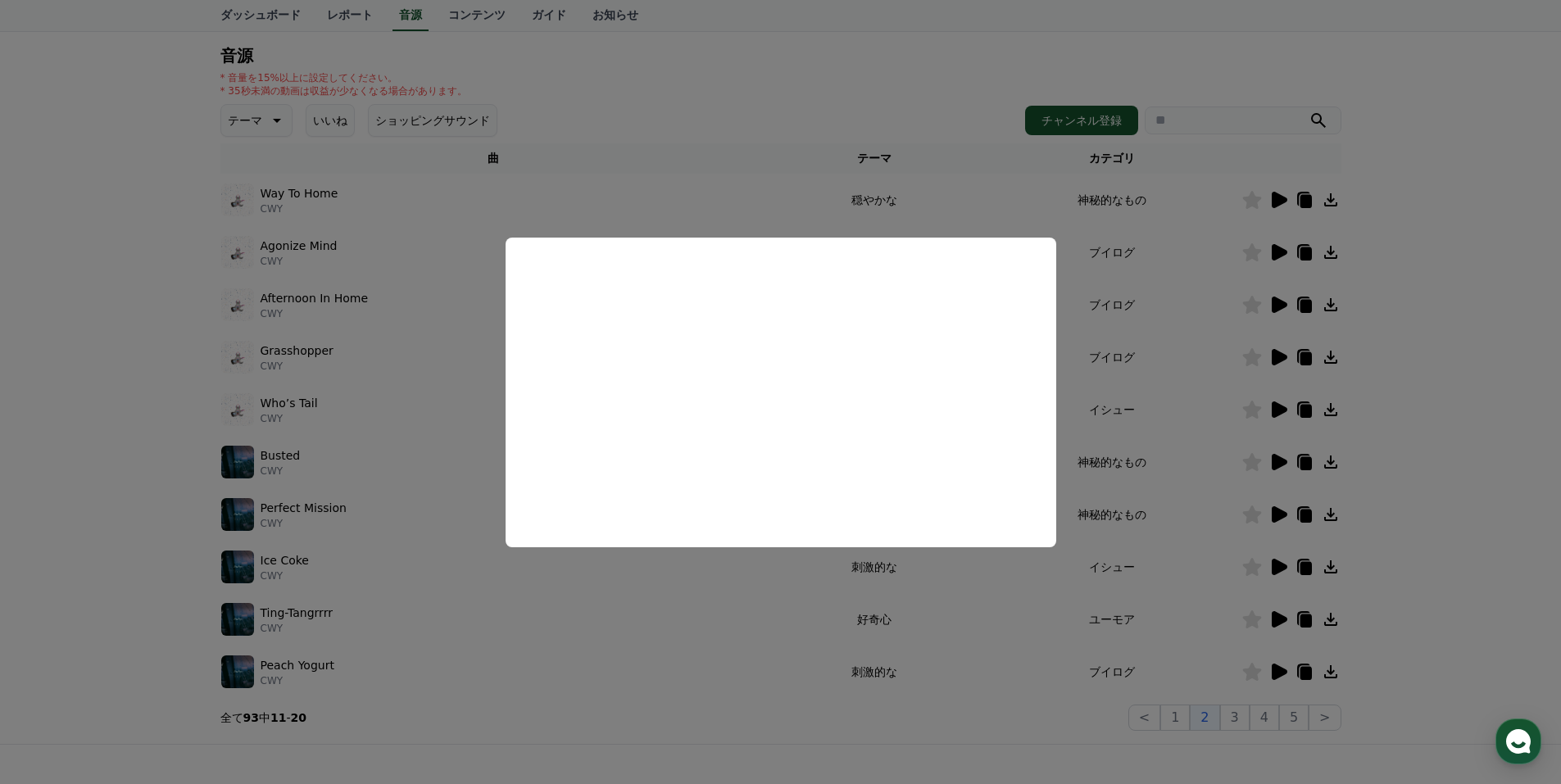
click at [1184, 457] on button "close modal" at bounding box center [780, 392] width 1561 height 784
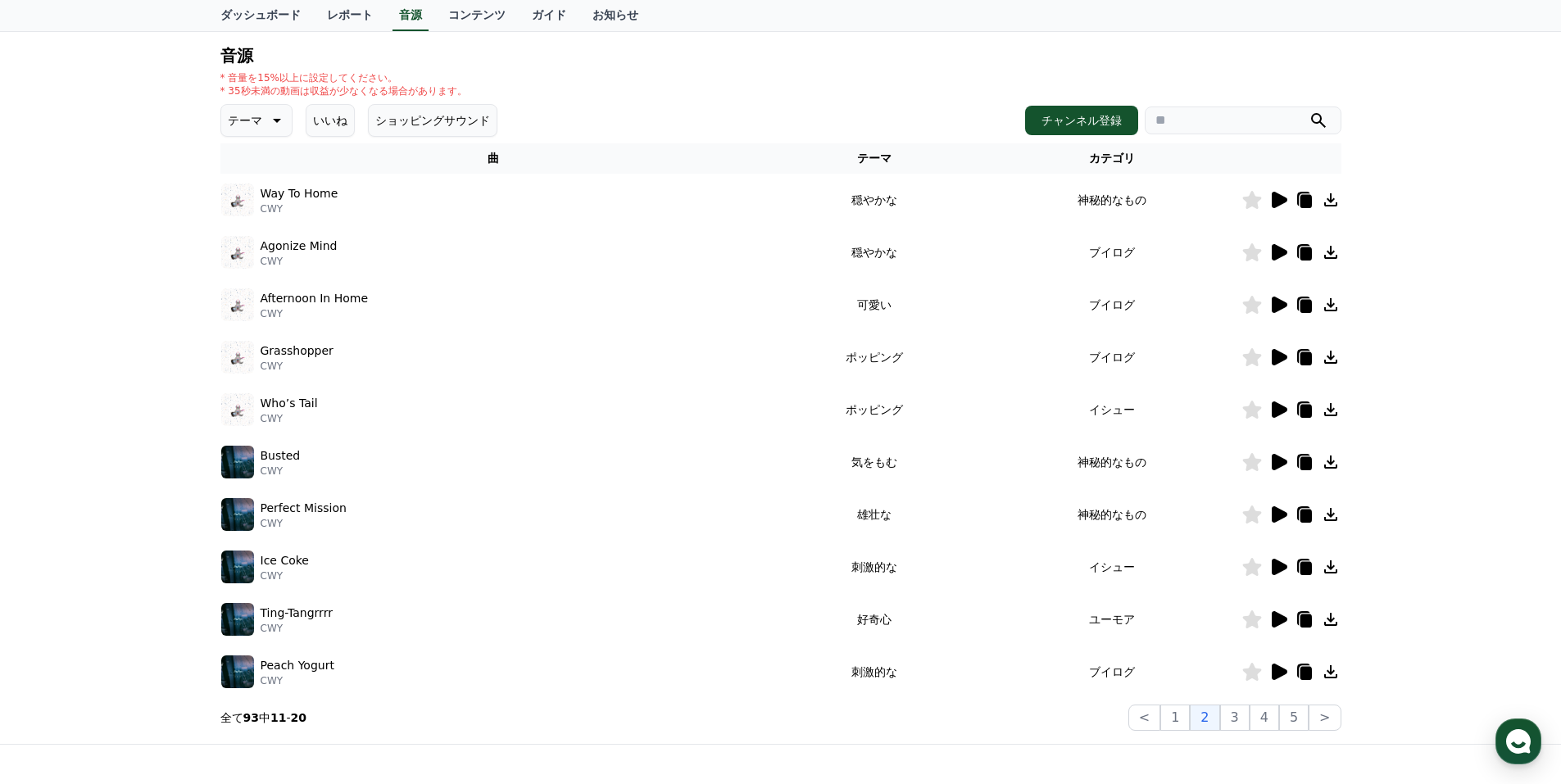
click at [1282, 621] on icon at bounding box center [1279, 620] width 15 height 16
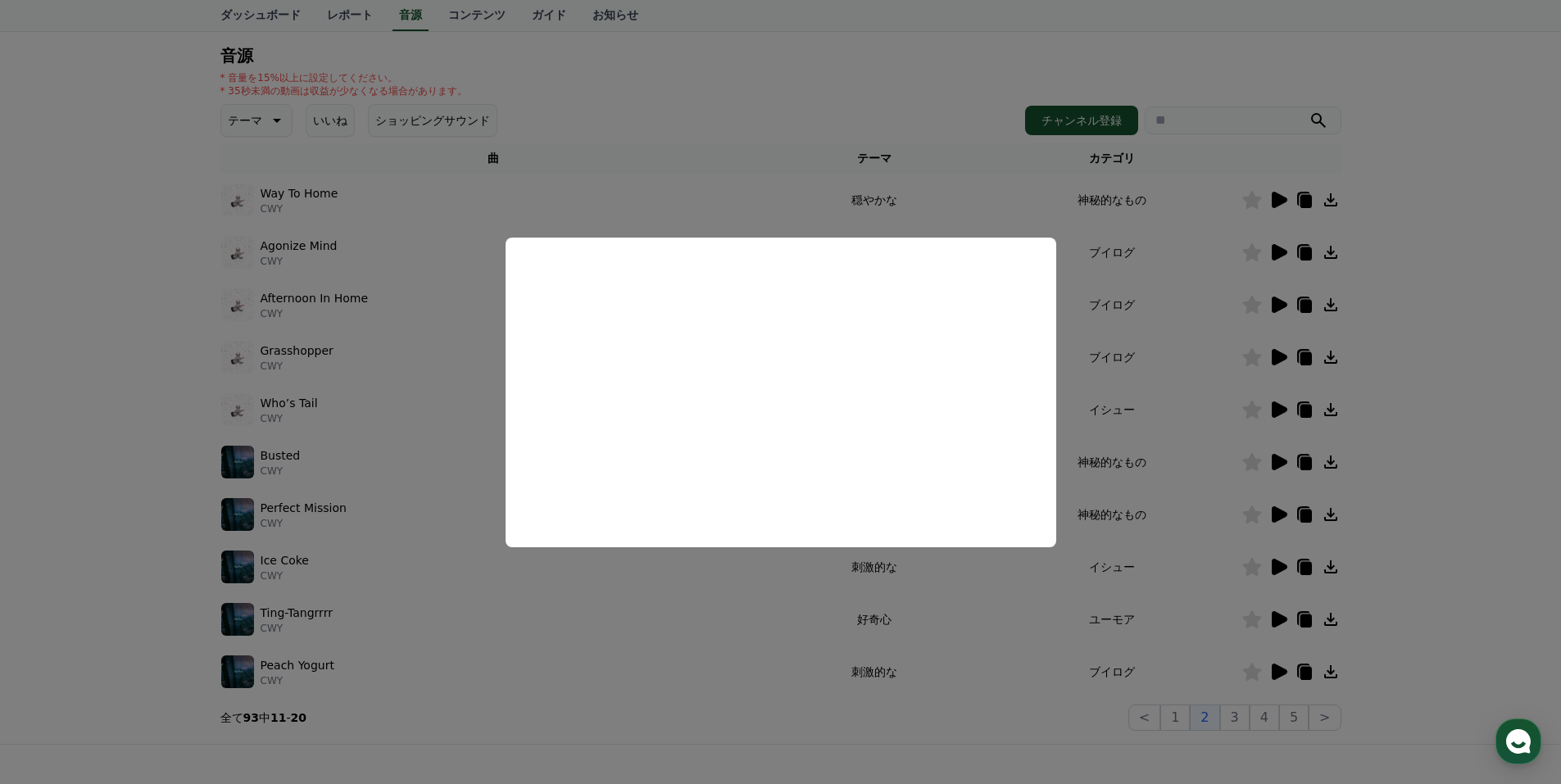
click at [1159, 475] on button "close modal" at bounding box center [780, 392] width 1561 height 784
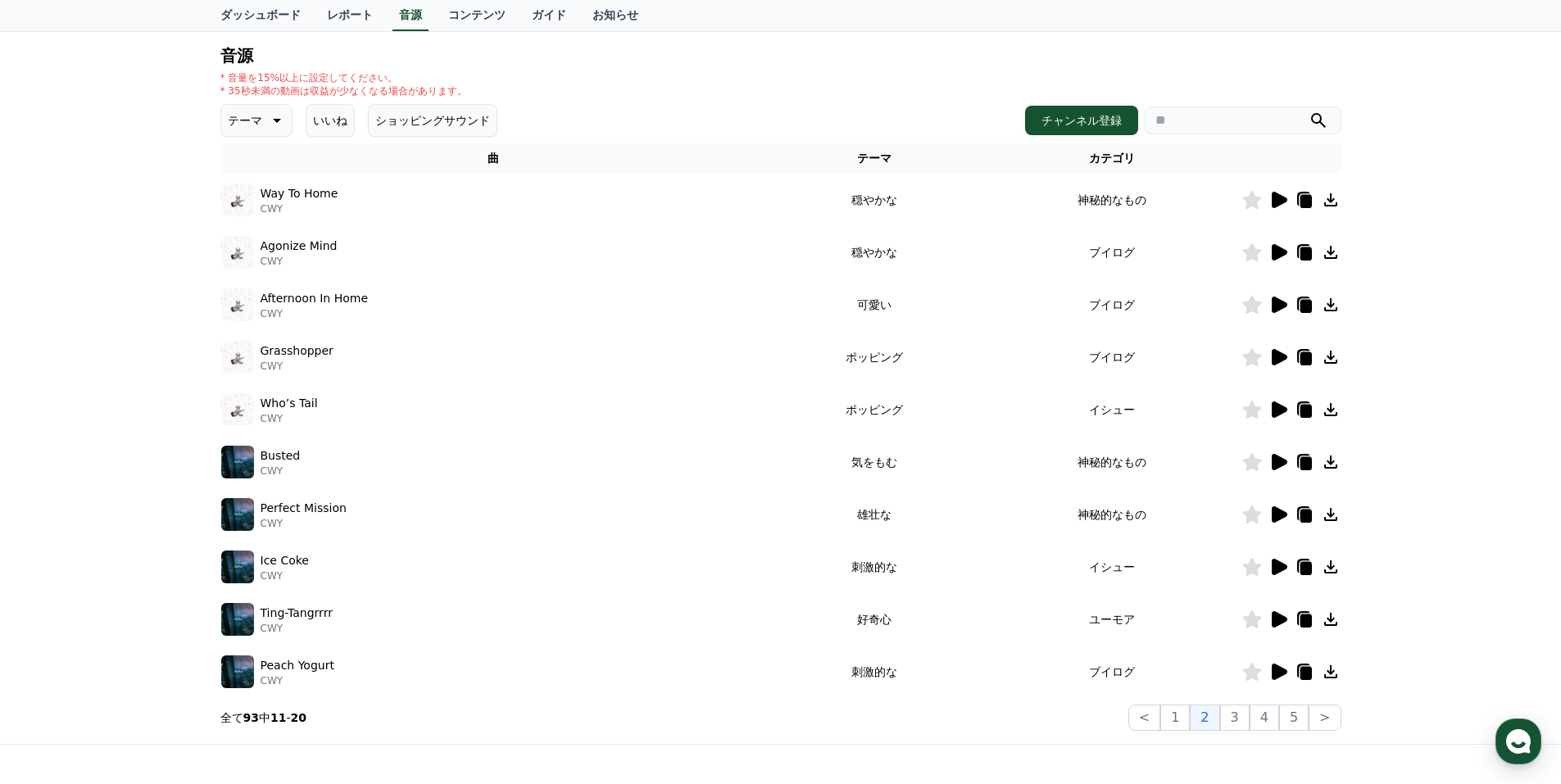
click at [1273, 669] on icon at bounding box center [1279, 672] width 15 height 16
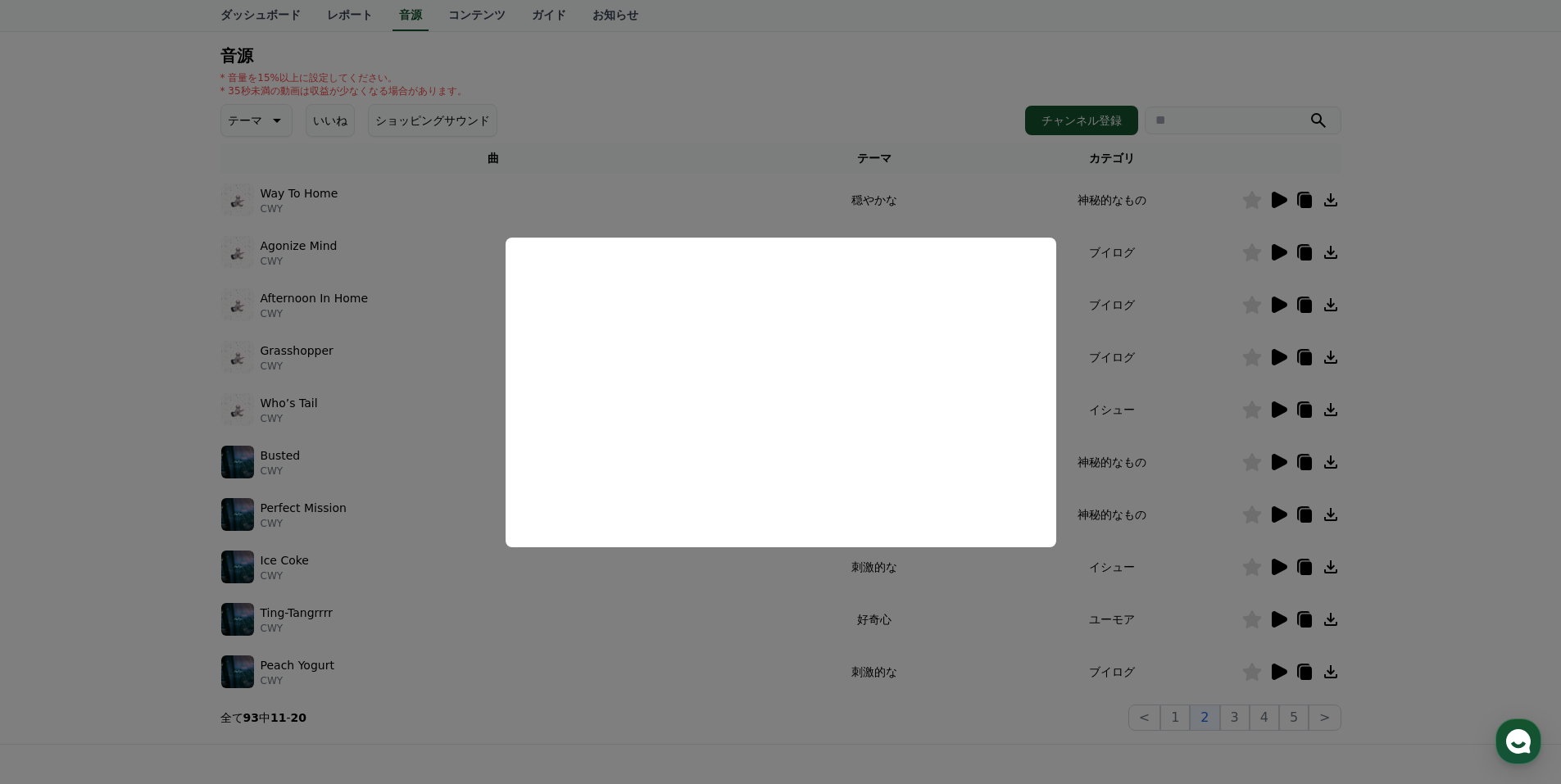
click at [1191, 374] on button "close modal" at bounding box center [780, 392] width 1561 height 784
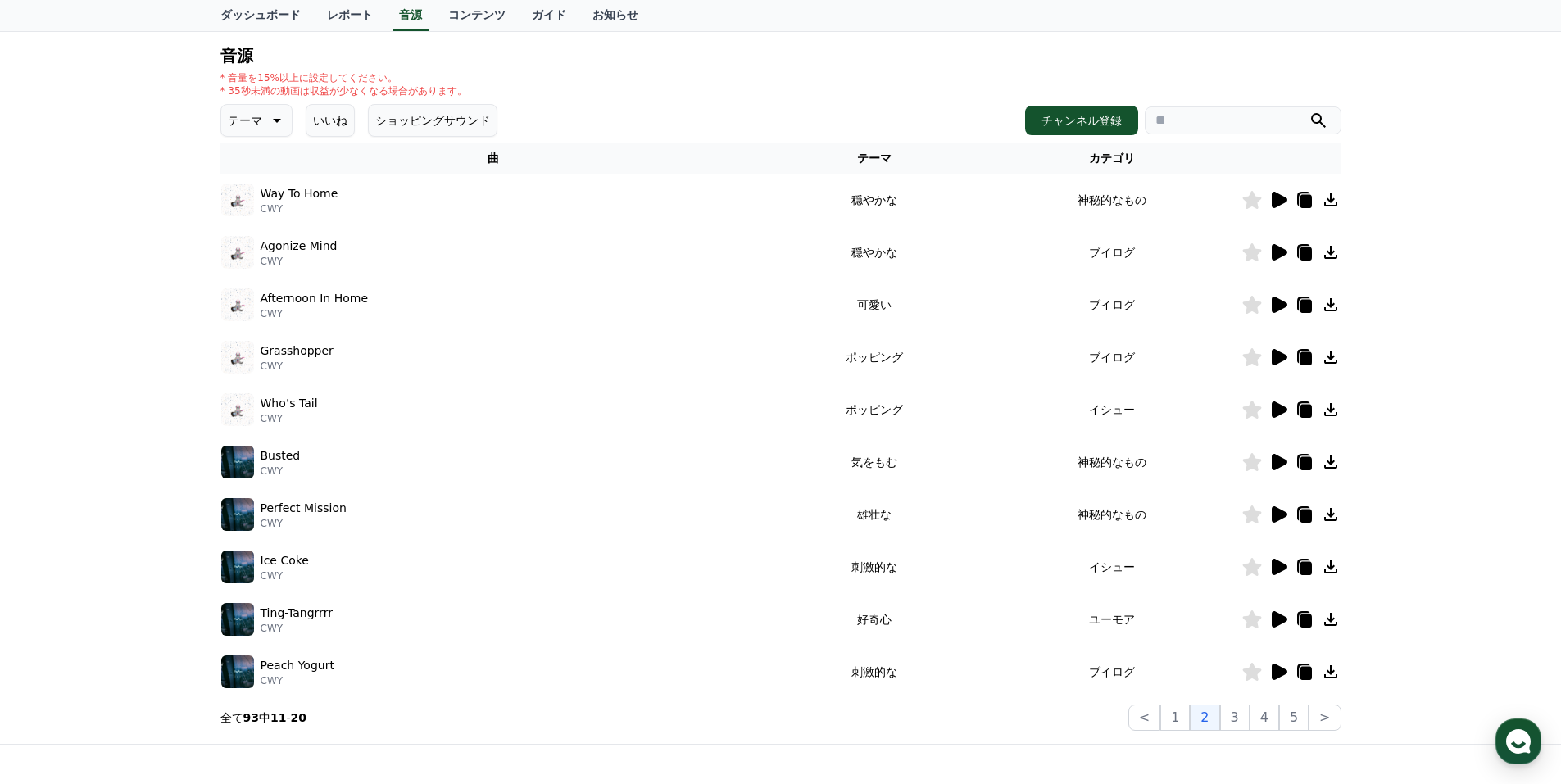
click at [1279, 402] on icon at bounding box center [1279, 410] width 20 height 20
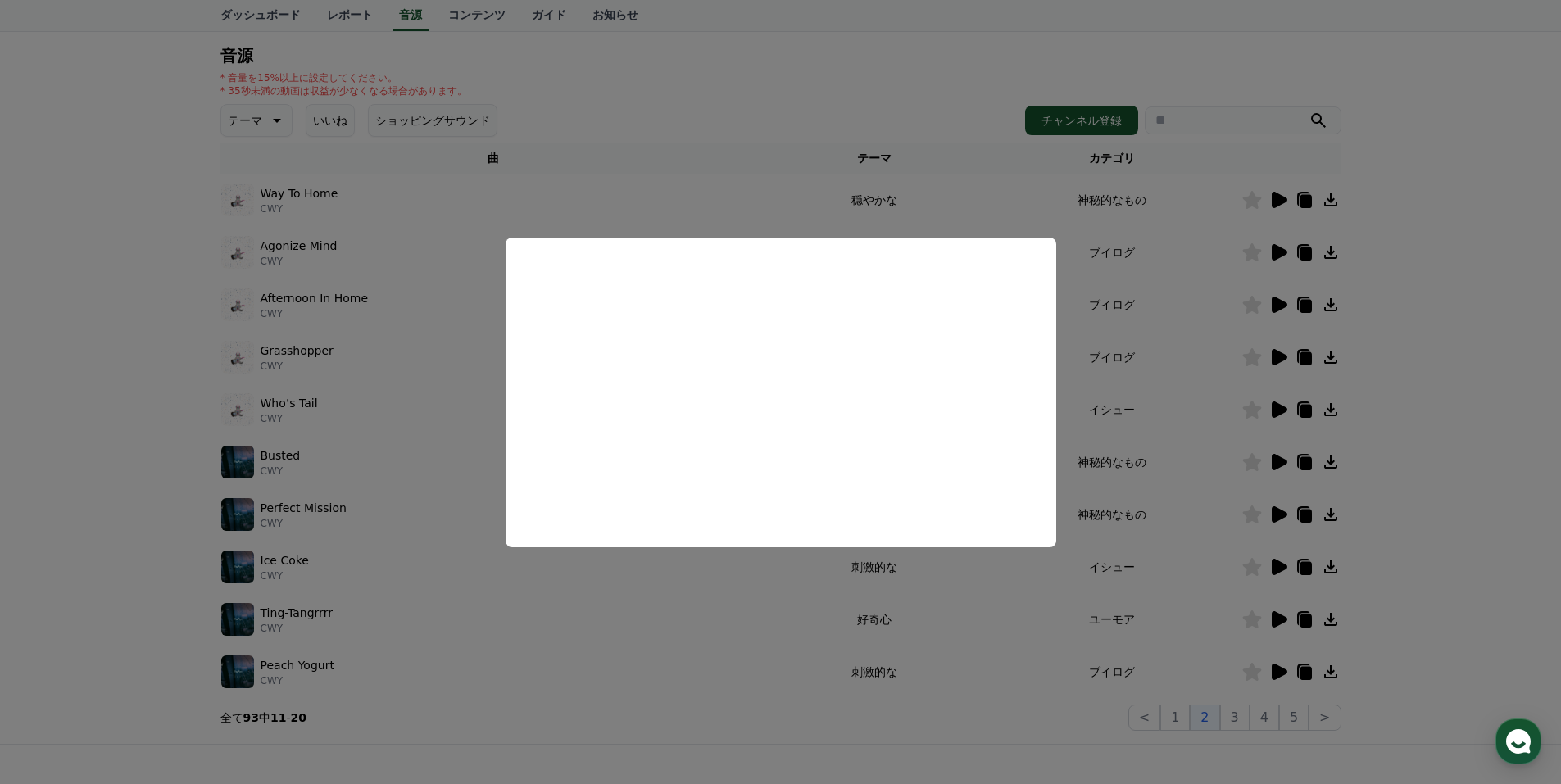
click at [1131, 382] on button "close modal" at bounding box center [780, 392] width 1561 height 784
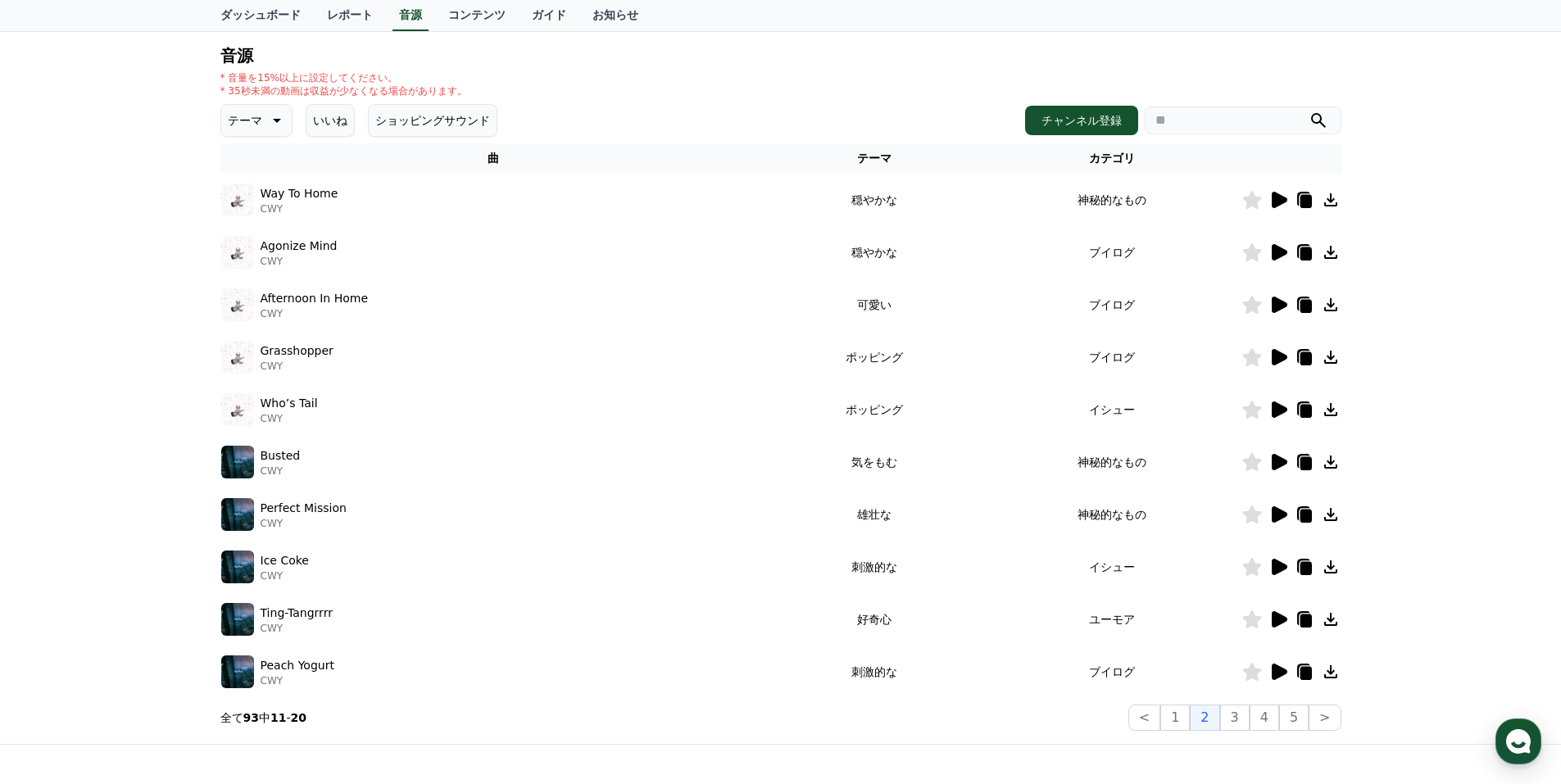
click at [1276, 353] on icon at bounding box center [1279, 357] width 15 height 16
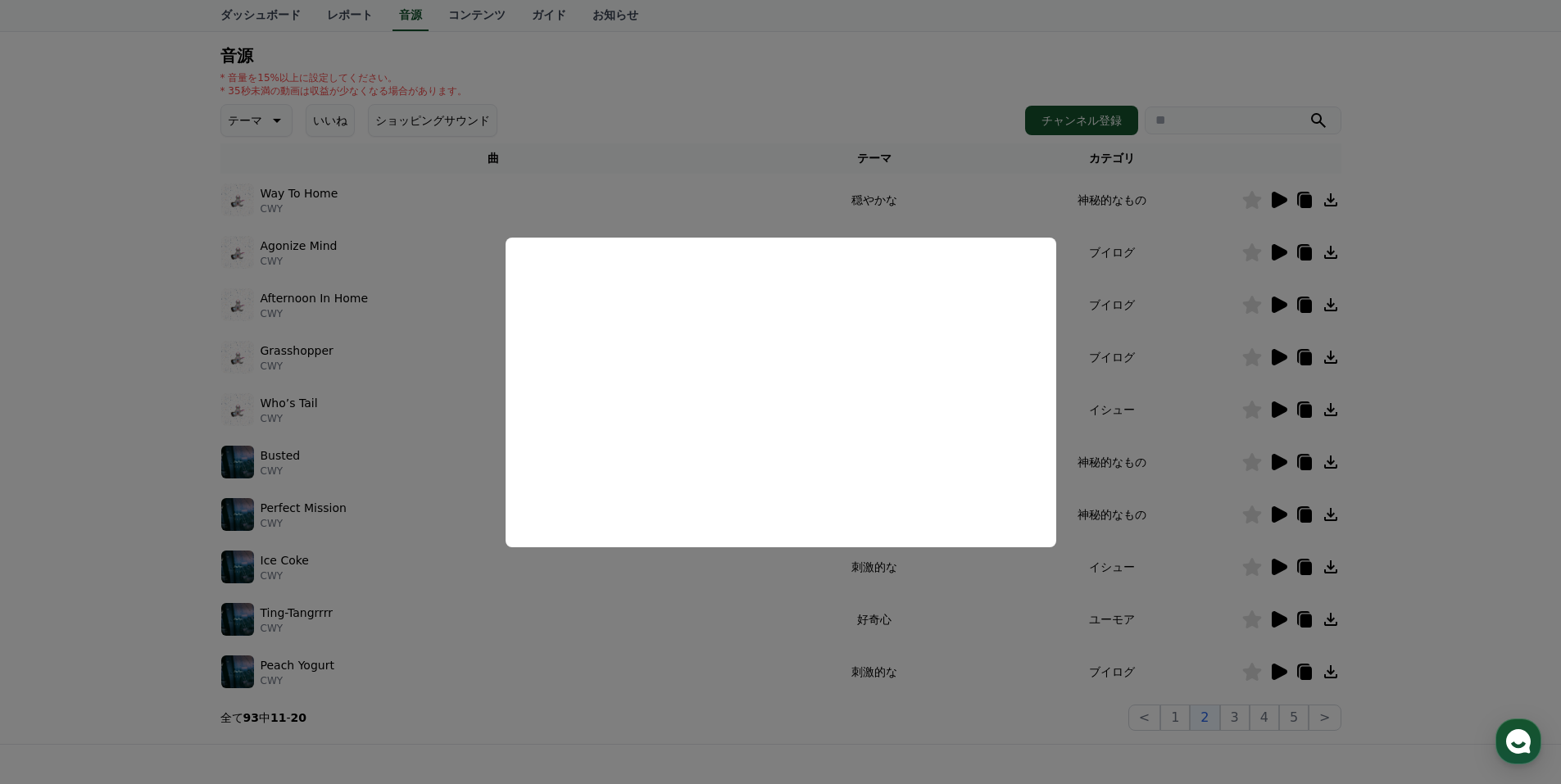
click at [1175, 379] on button "close modal" at bounding box center [780, 392] width 1561 height 784
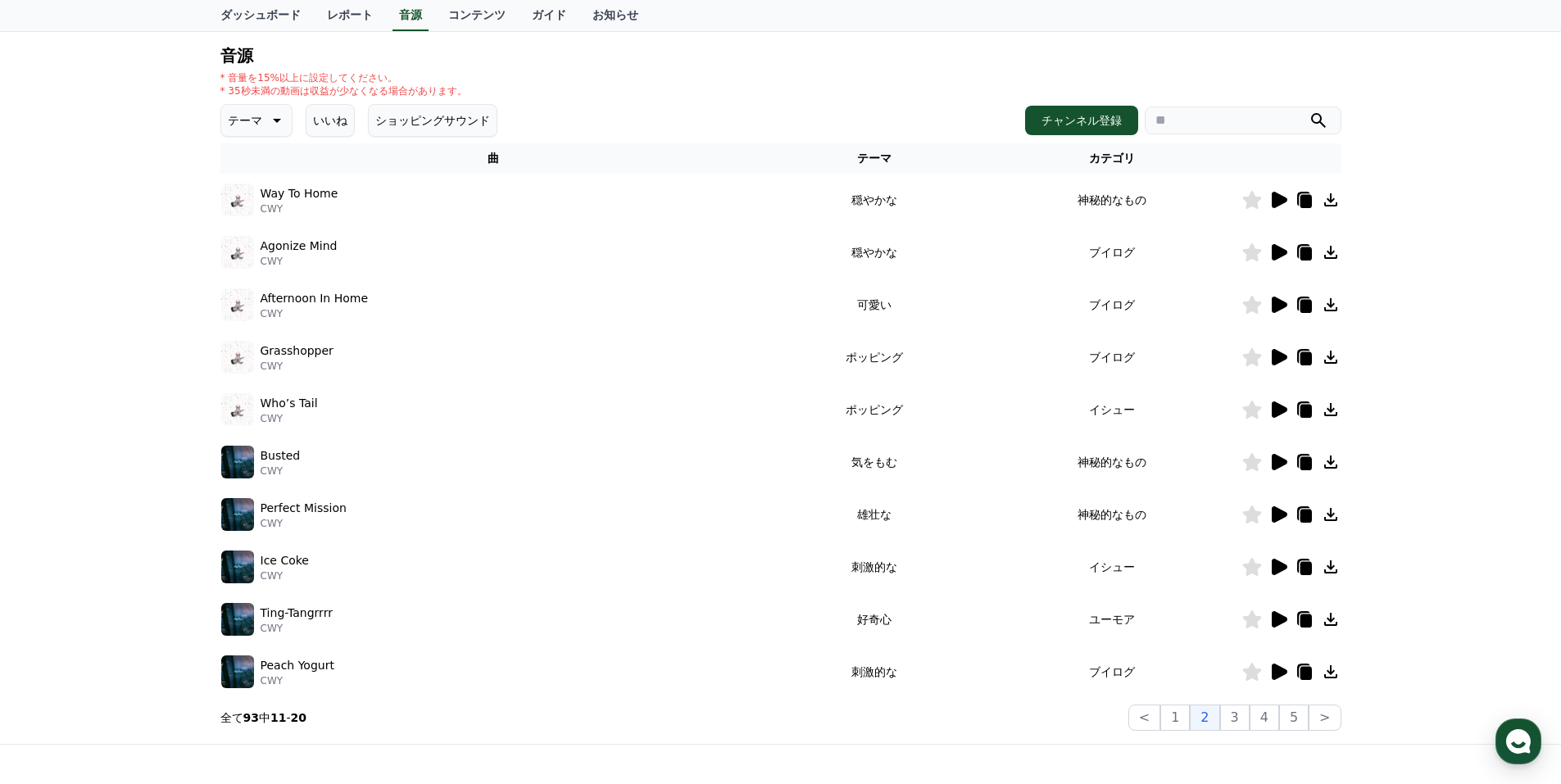
click at [1327, 355] on icon at bounding box center [1331, 357] width 14 height 14
click at [1240, 719] on button "3" at bounding box center [1234, 717] width 30 height 26
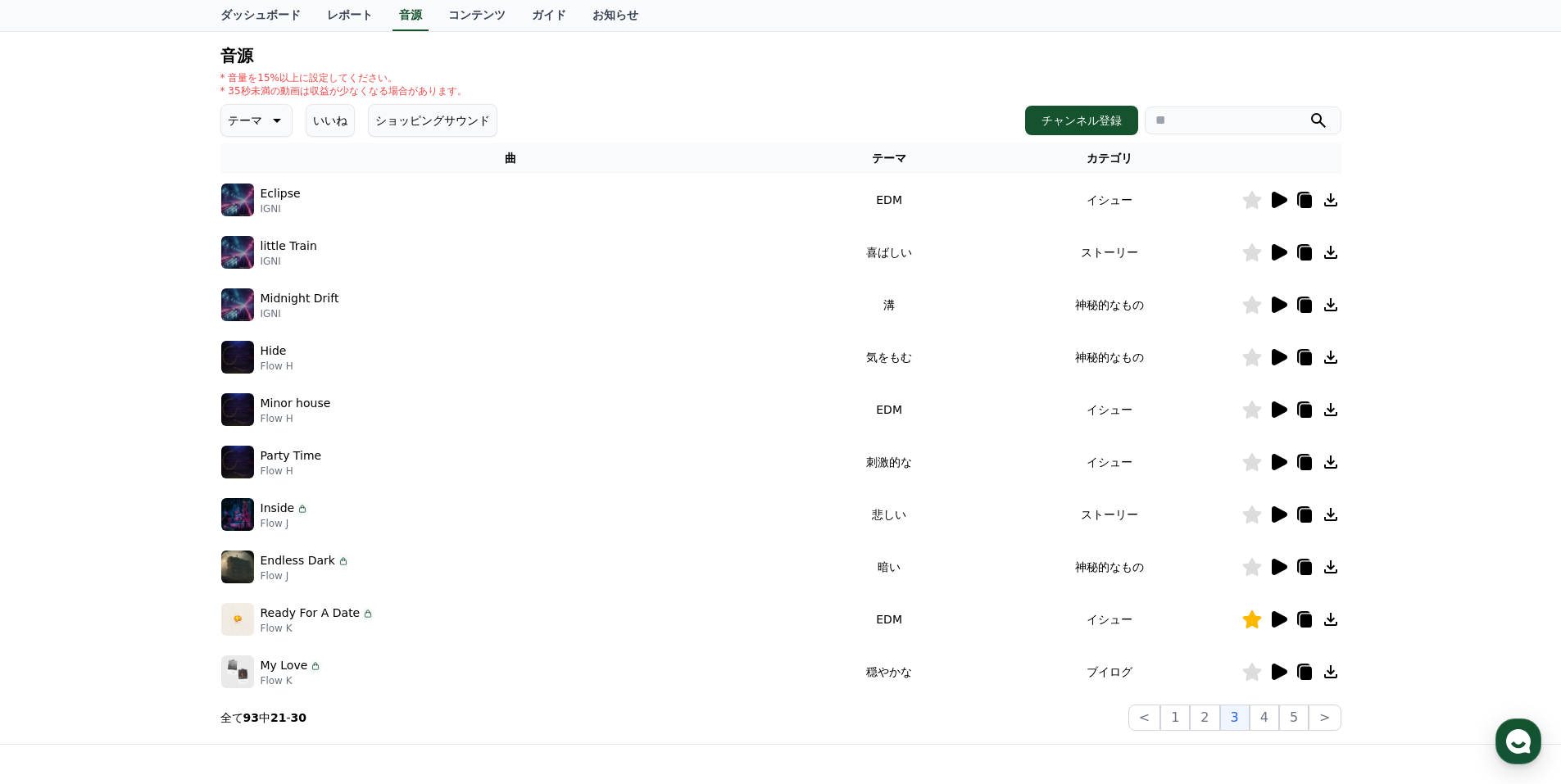
click at [1283, 198] on icon at bounding box center [1279, 200] width 15 height 16
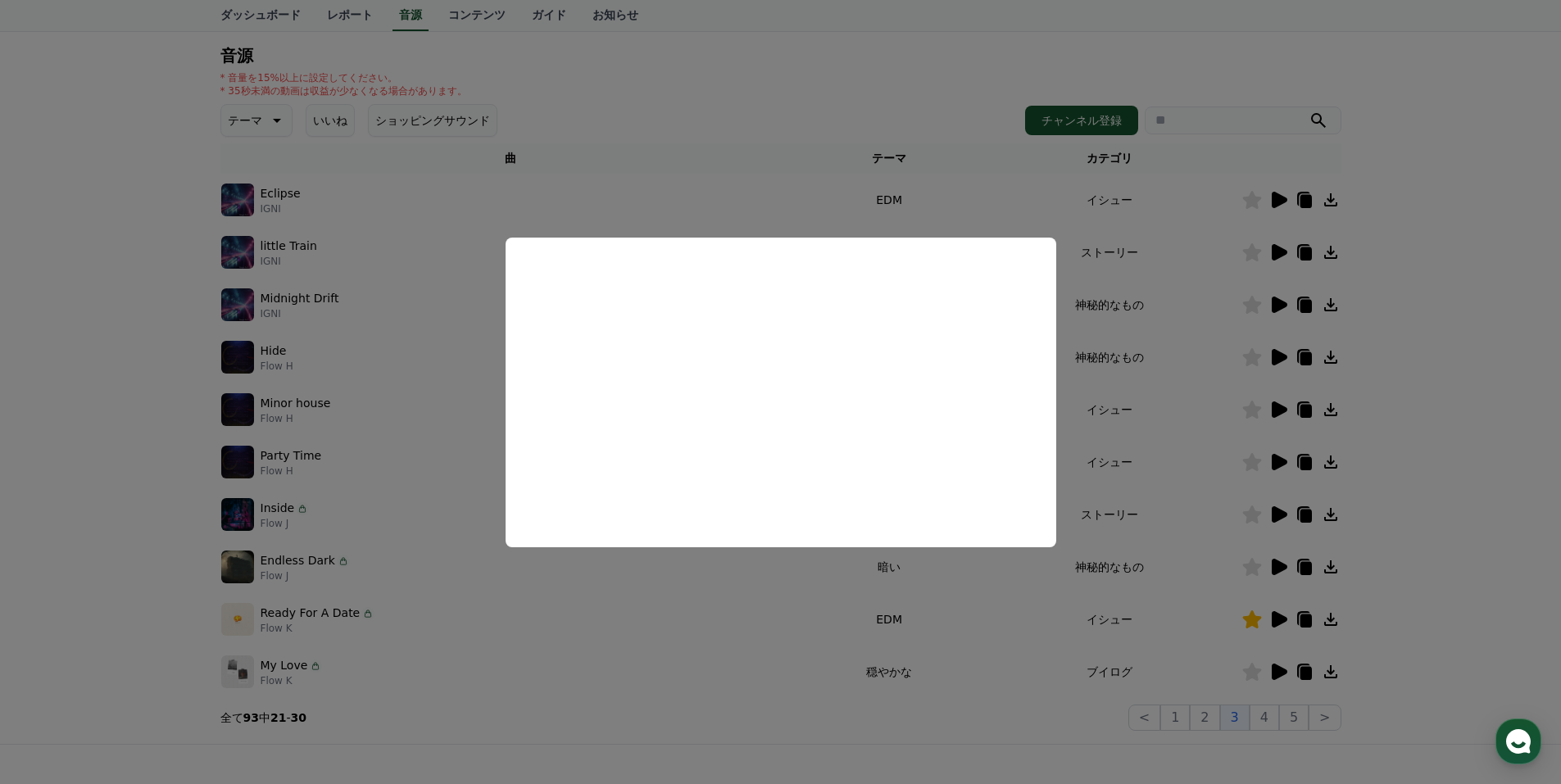
click at [1228, 300] on button "close modal" at bounding box center [780, 392] width 1561 height 784
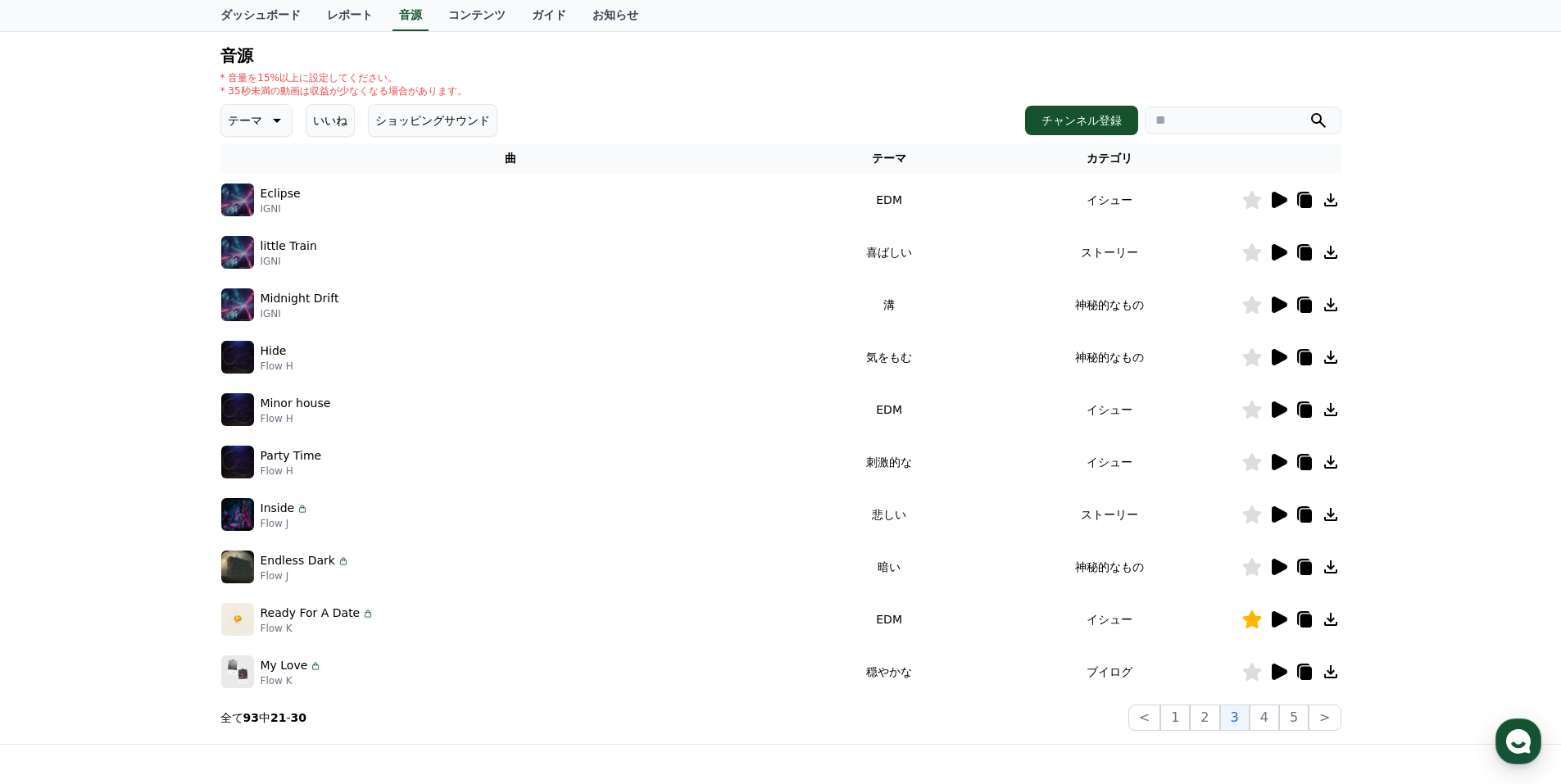
click at [1283, 246] on icon at bounding box center [1279, 253] width 20 height 20
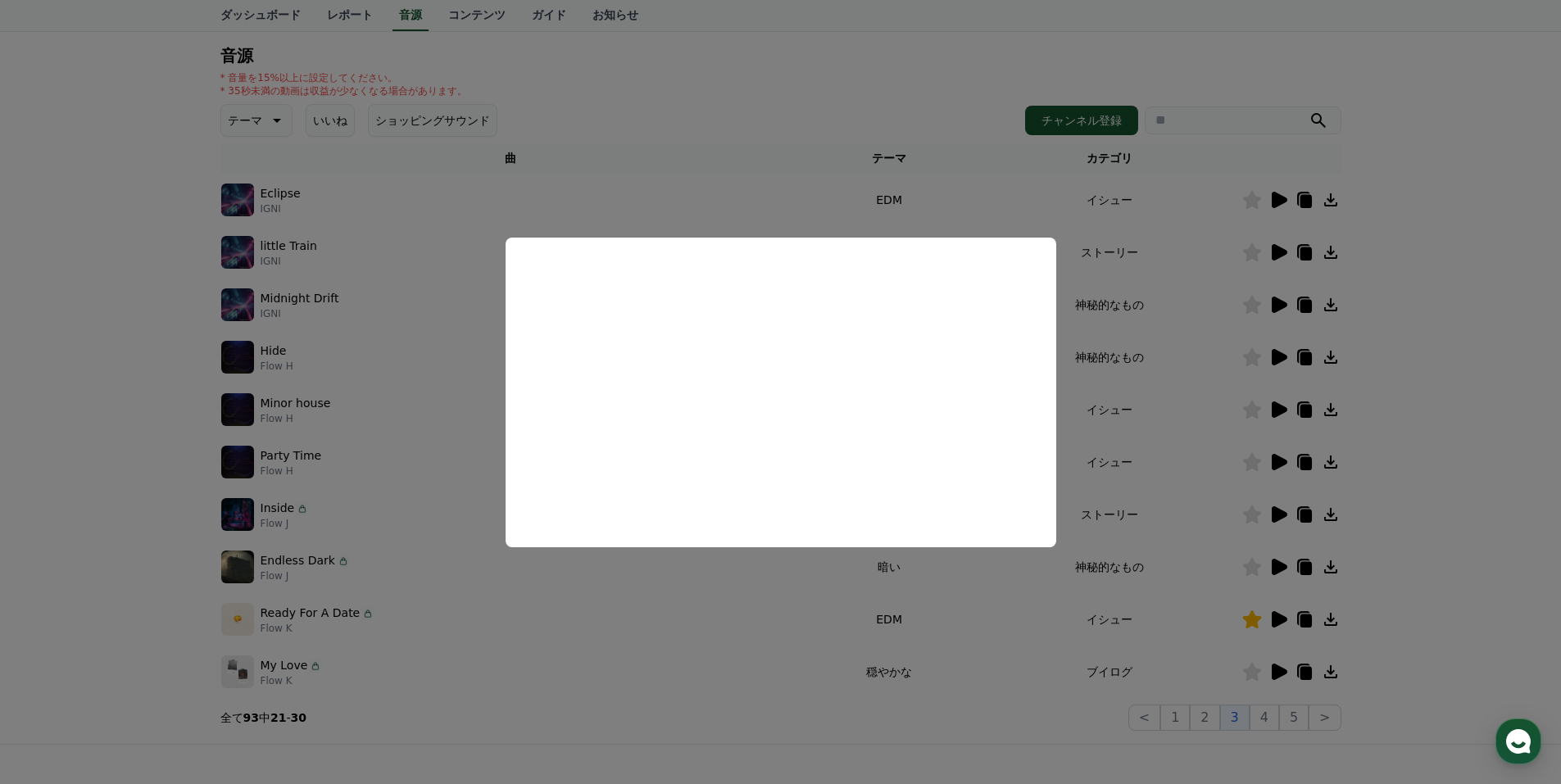
click at [1205, 377] on button "close modal" at bounding box center [780, 392] width 1561 height 784
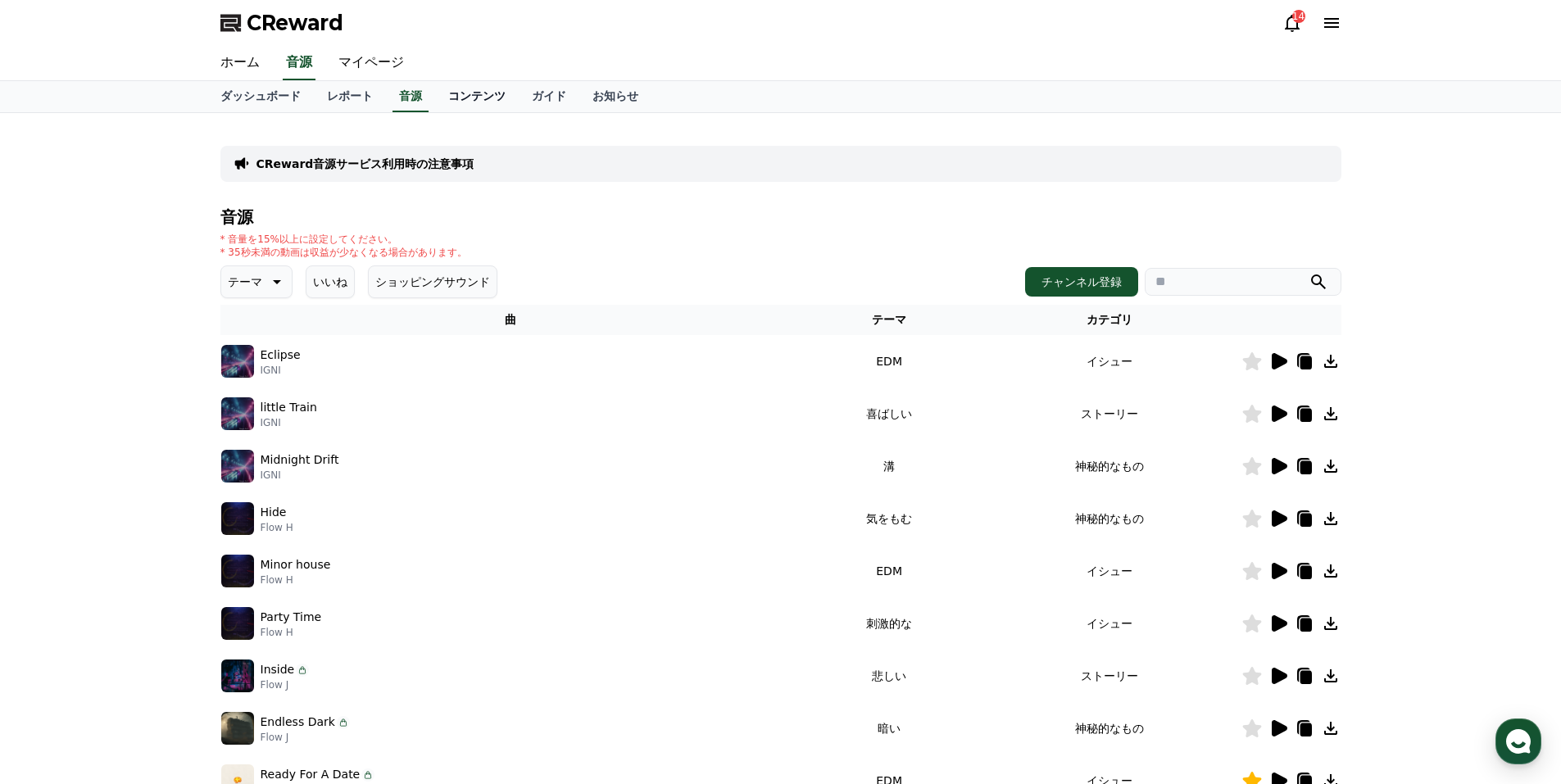
click at [445, 94] on link "コンテンツ" at bounding box center [476, 97] width 84 height 32
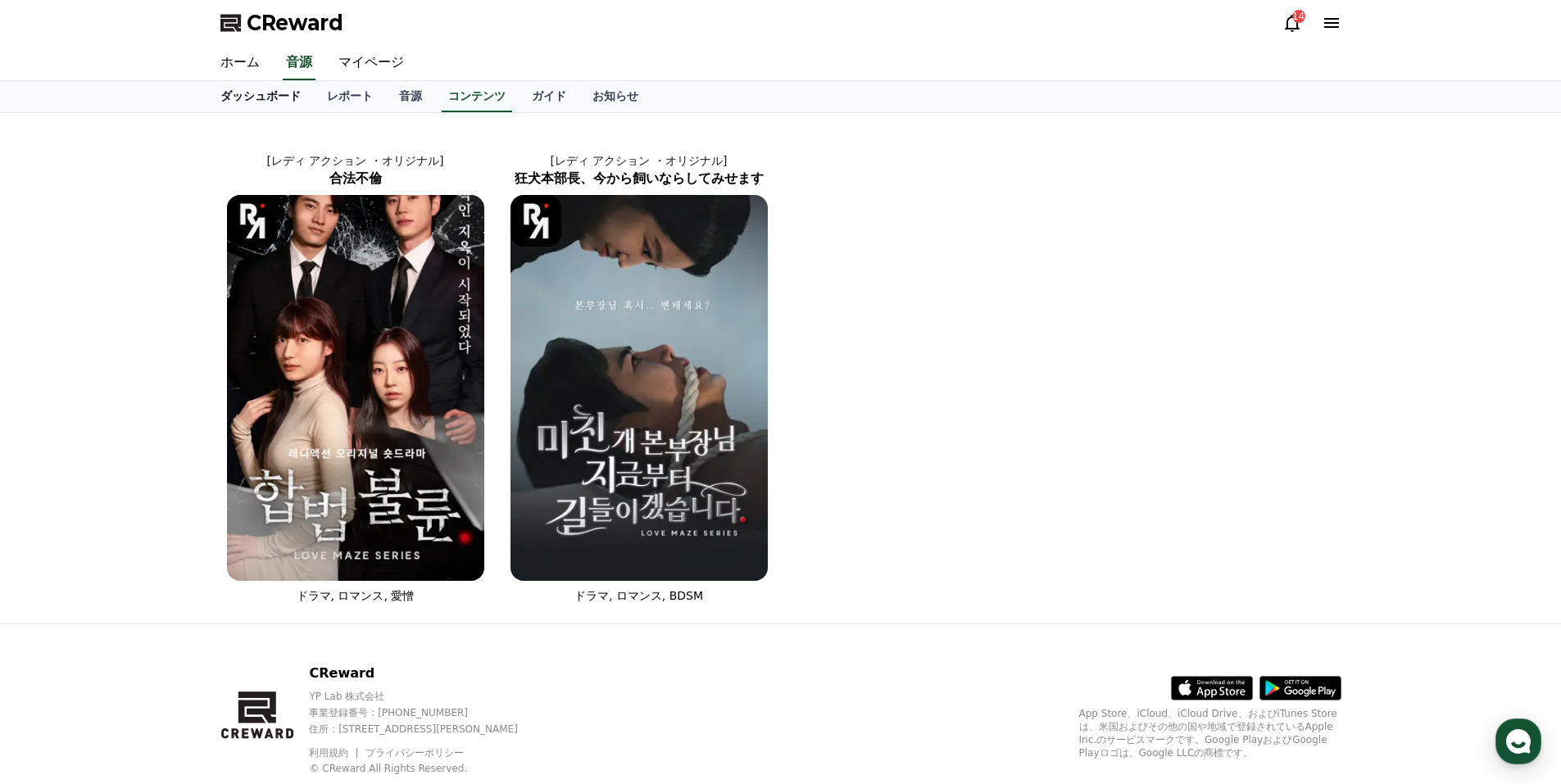
click at [240, 89] on link "ダッシュボード" at bounding box center [261, 97] width 106 height 32
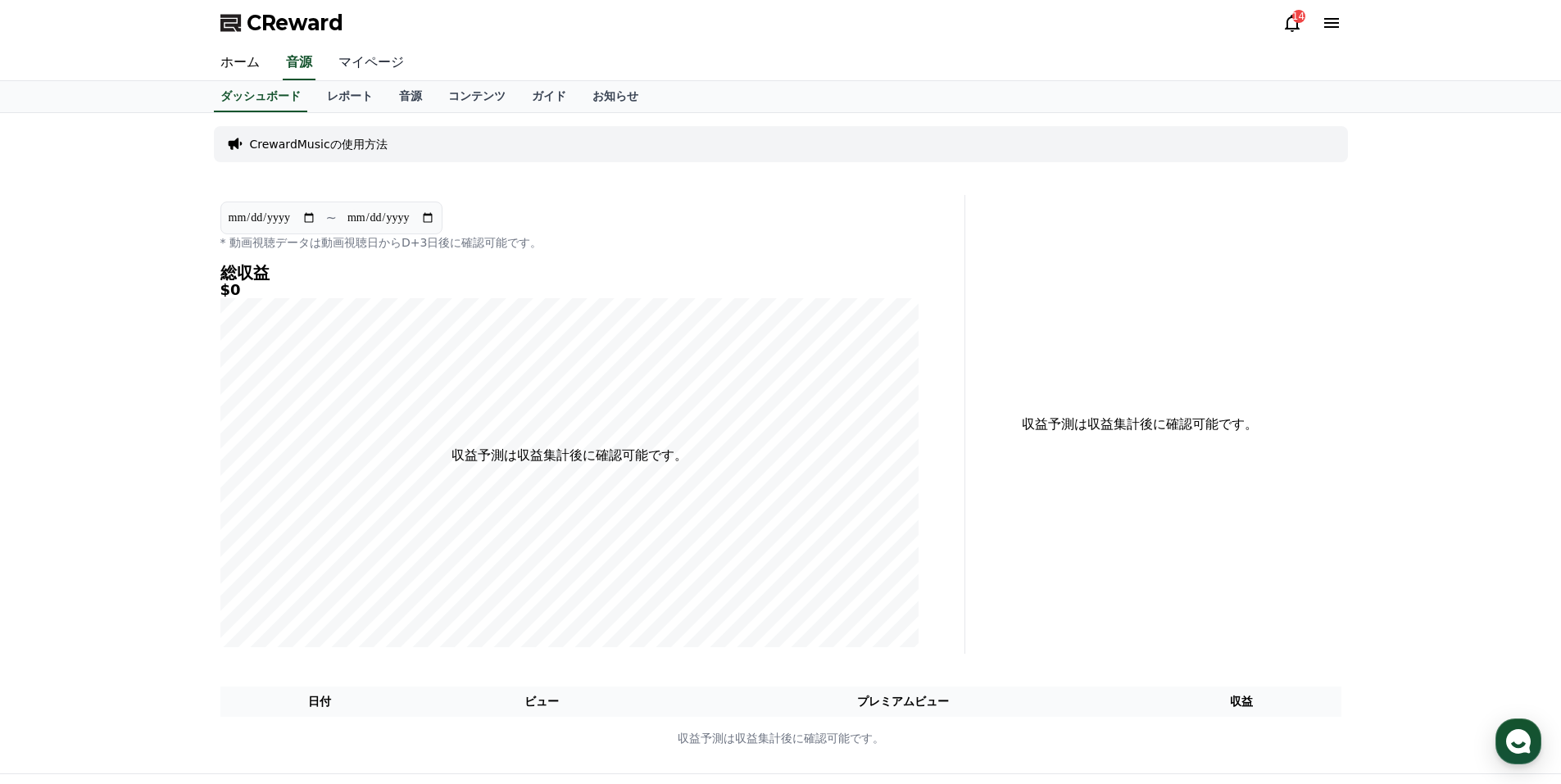
click at [362, 63] on link "マイページ" at bounding box center [372, 63] width 92 height 34
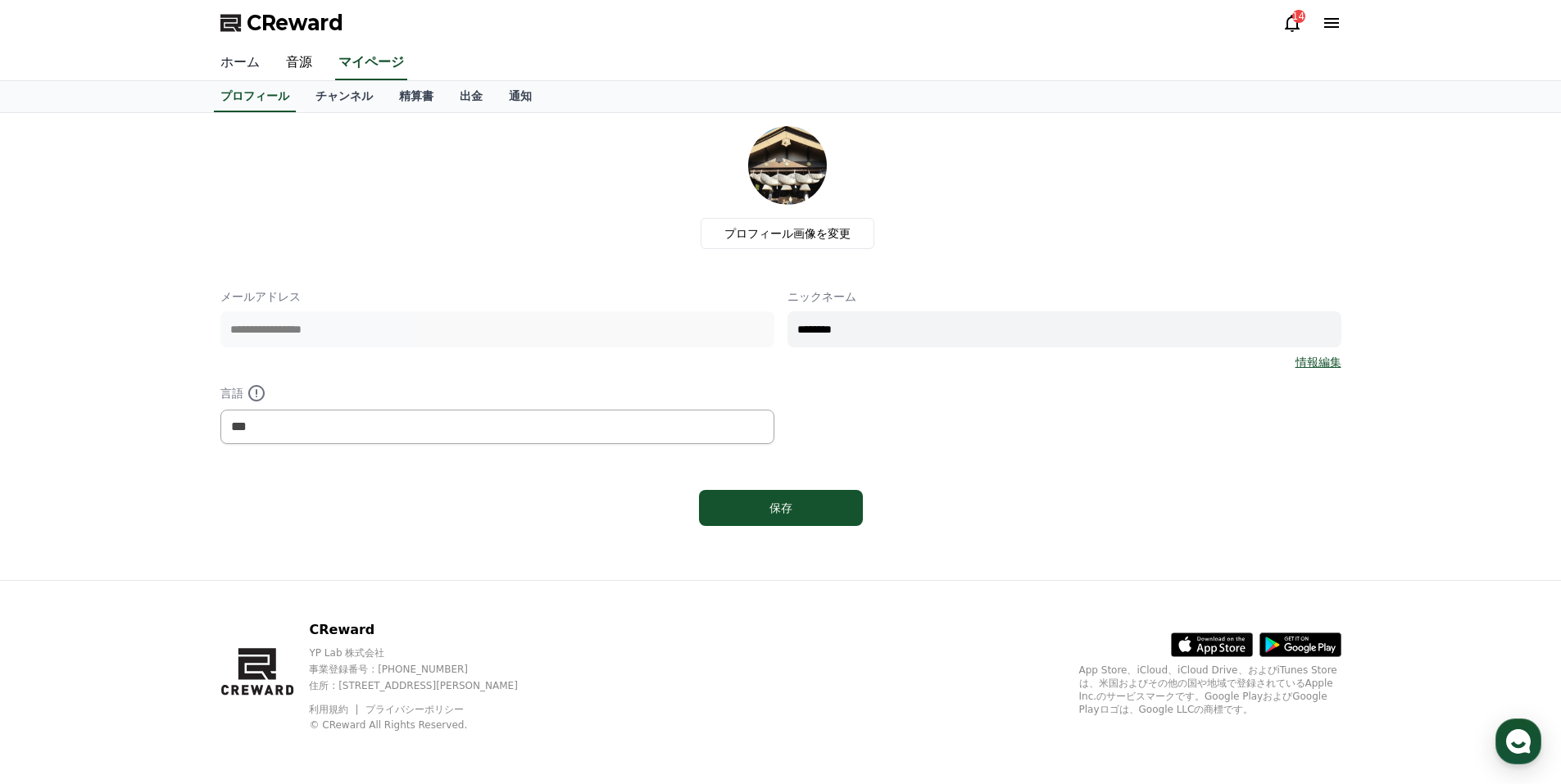
click at [239, 61] on link "ホーム" at bounding box center [240, 63] width 66 height 34
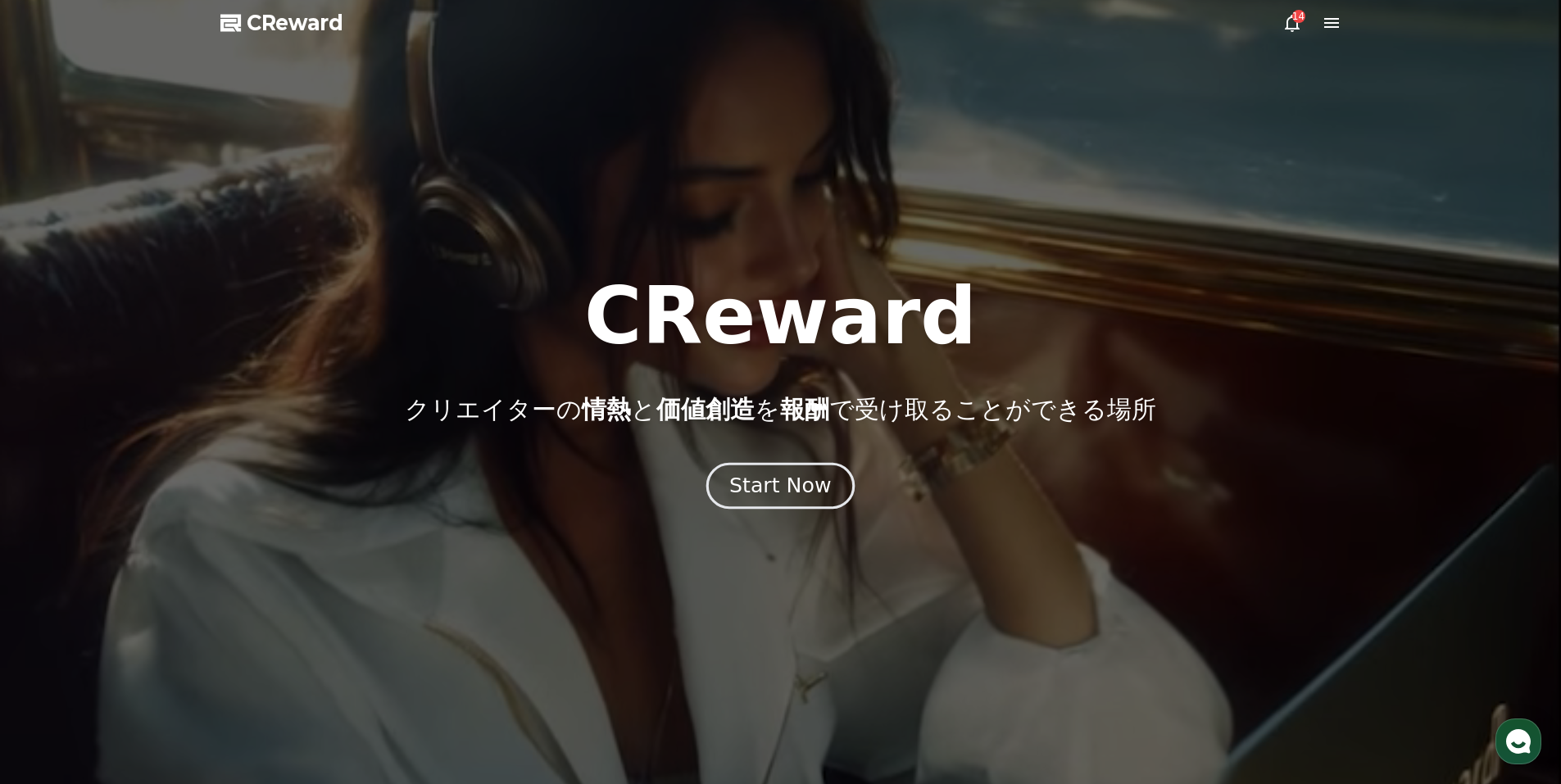
click at [817, 480] on div "Start Now" at bounding box center [780, 485] width 102 height 28
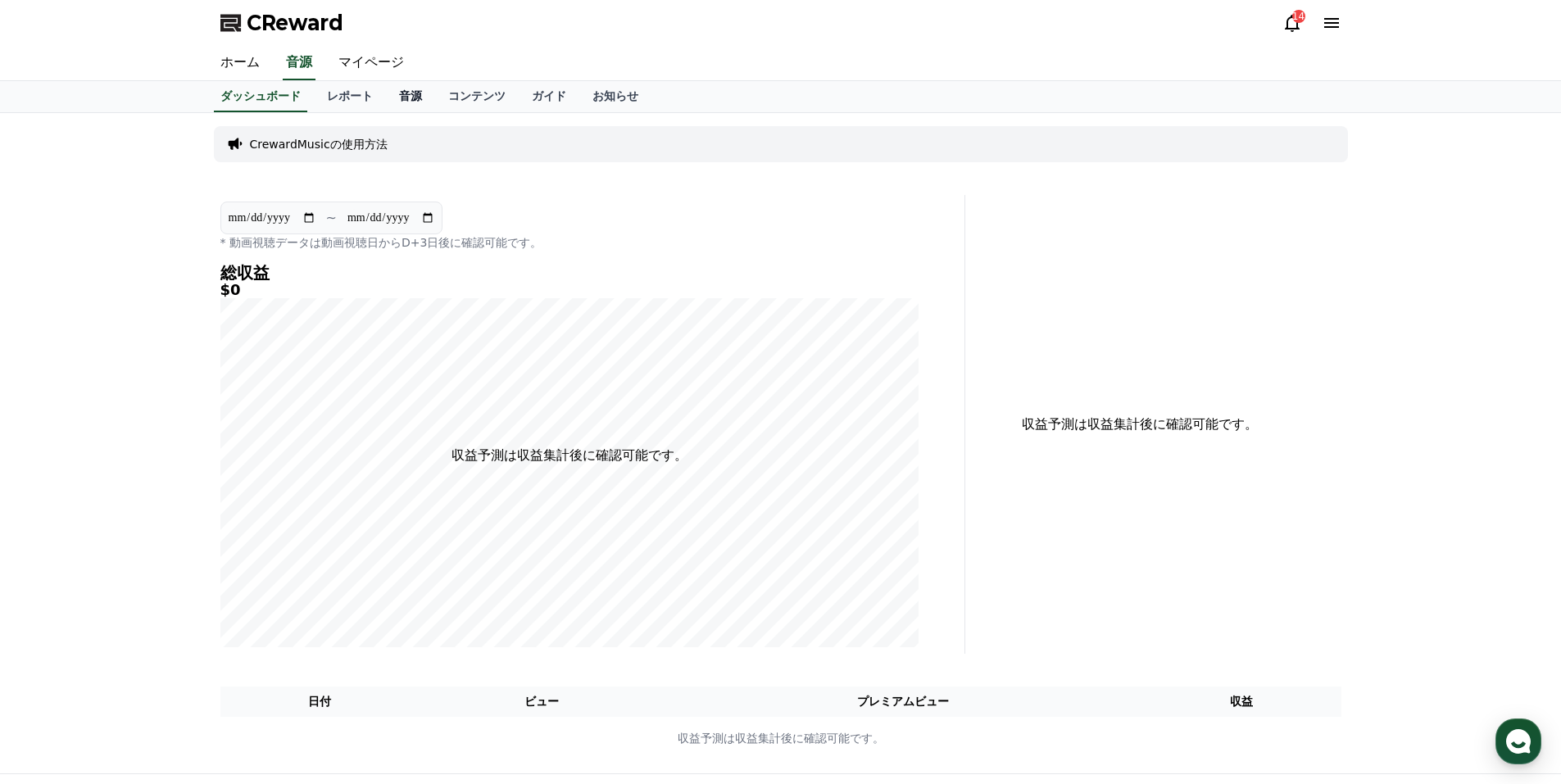
click at [386, 96] on link "音源" at bounding box center [411, 97] width 49 height 32
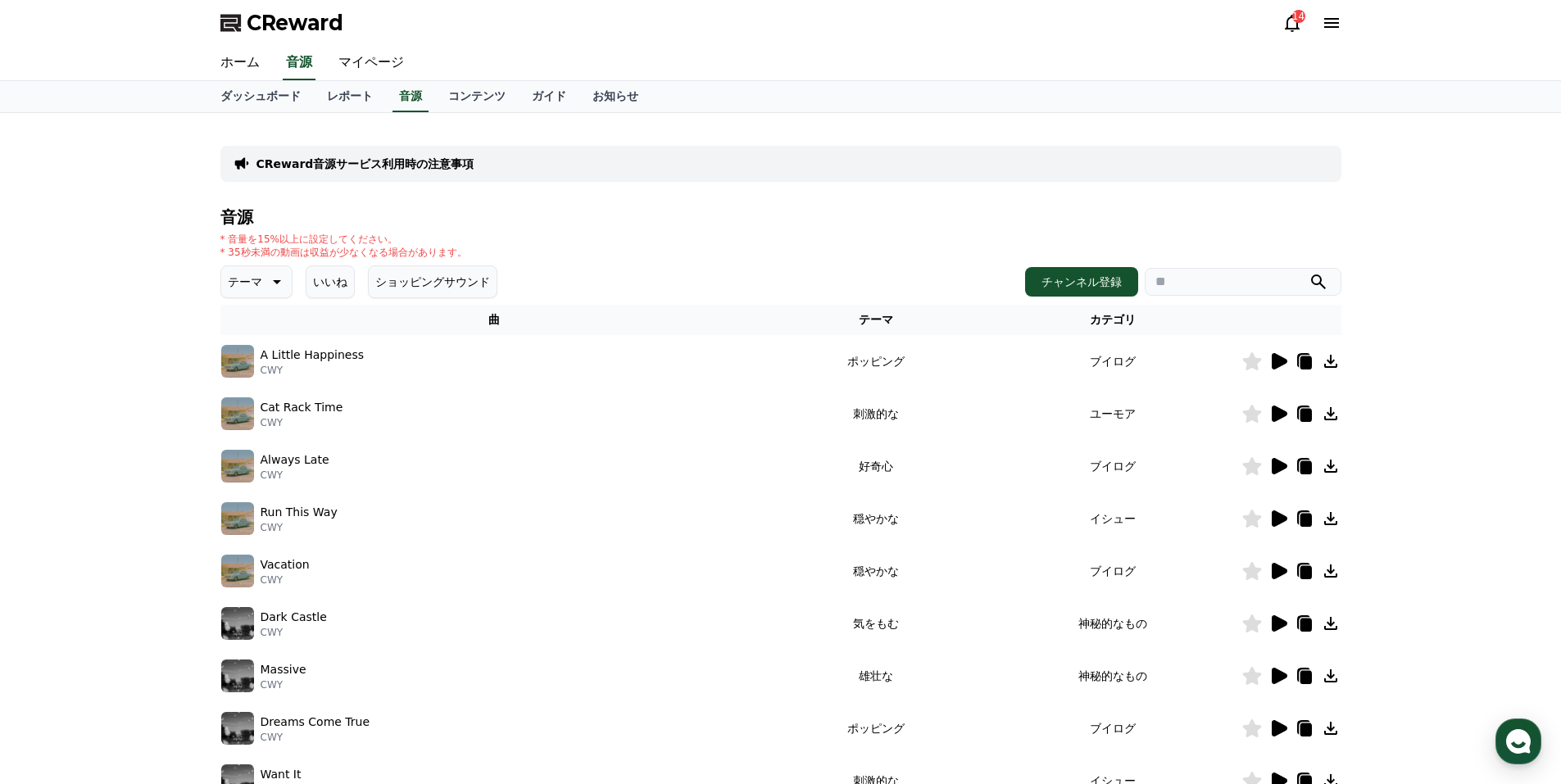
click at [380, 160] on p "CReward音源サービス利用時の注意事項" at bounding box center [365, 164] width 218 height 16
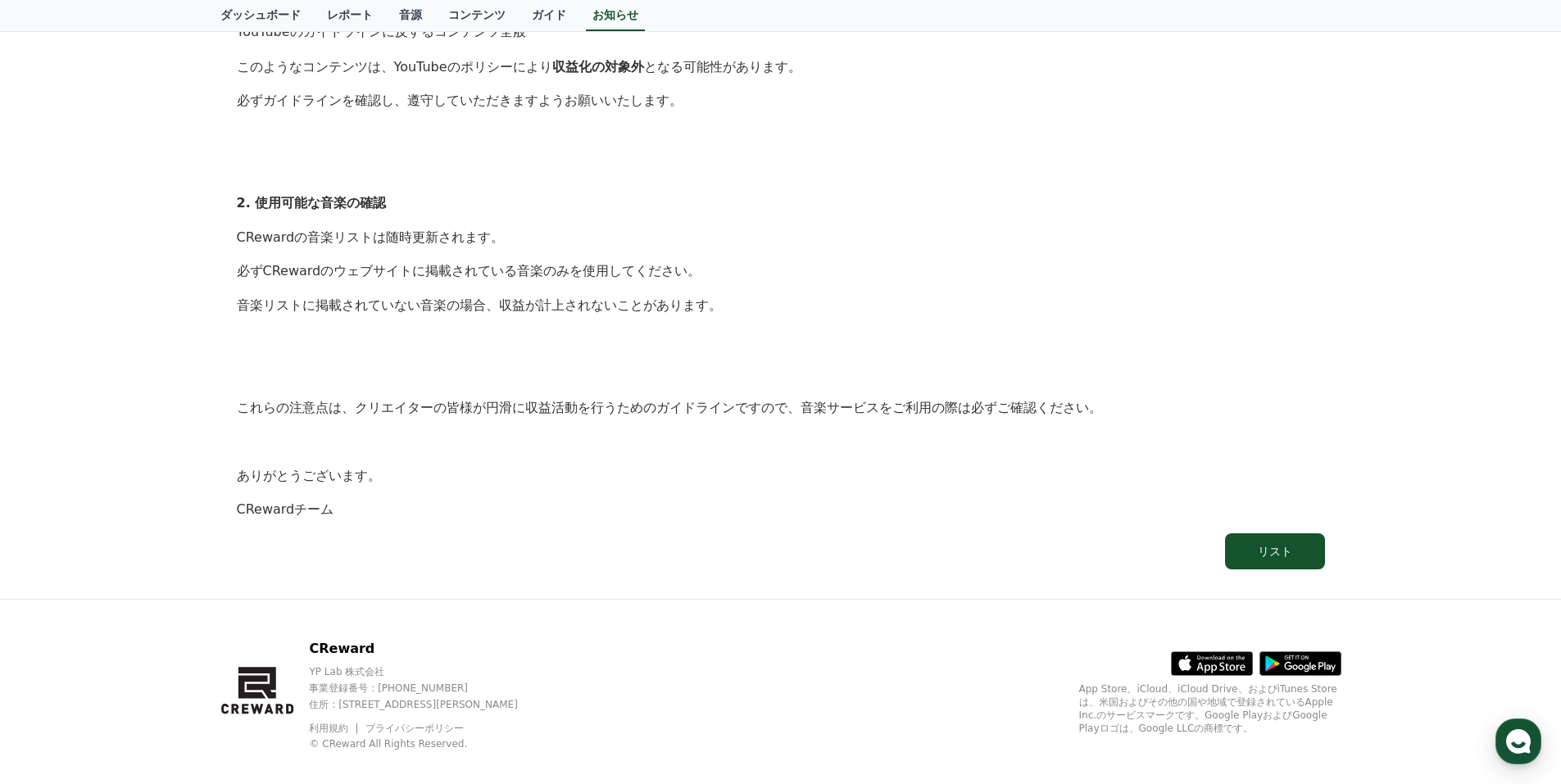
scroll to position [867, 0]
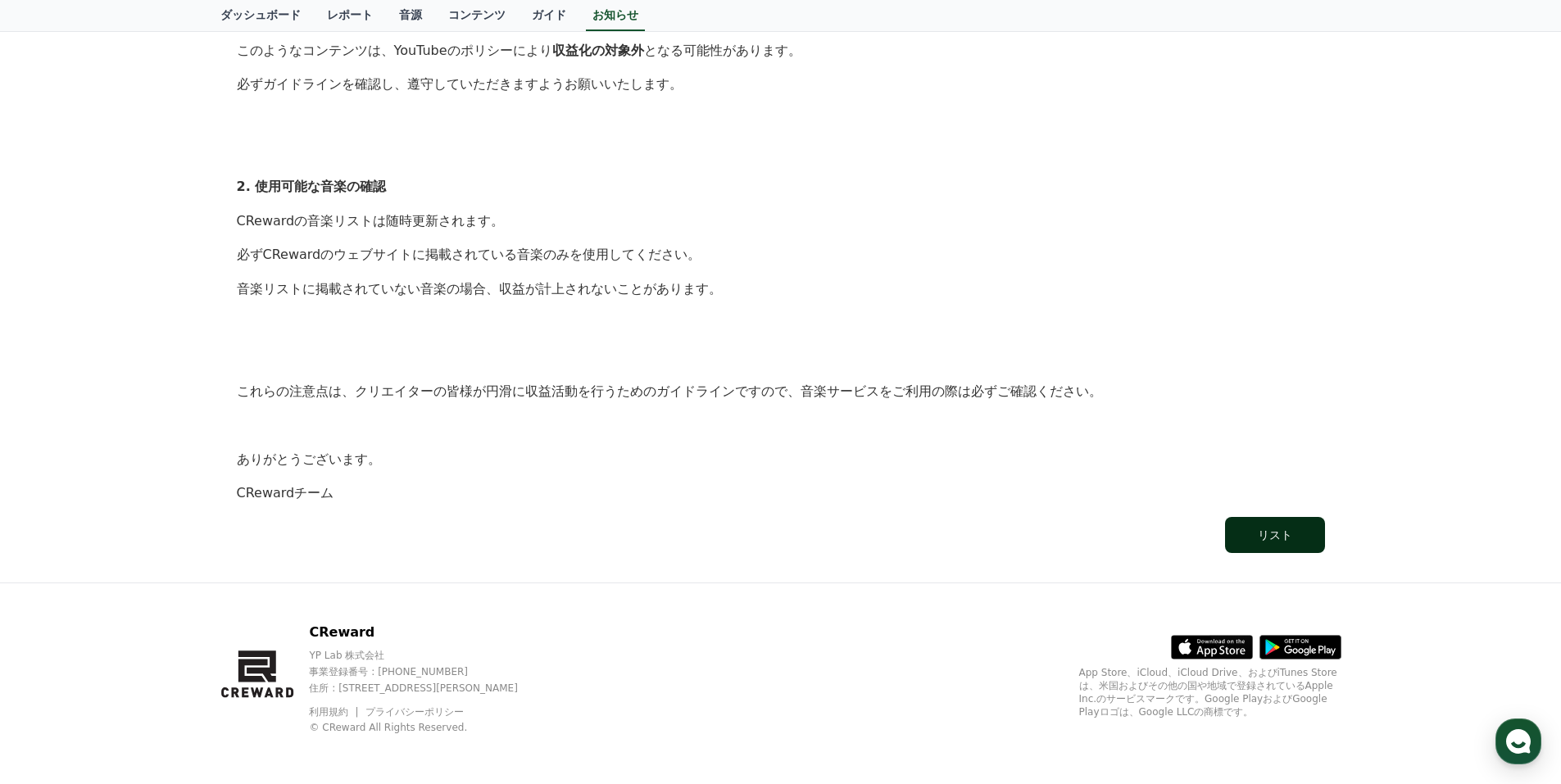
click at [1242, 539] on button "リスト" at bounding box center [1275, 535] width 100 height 36
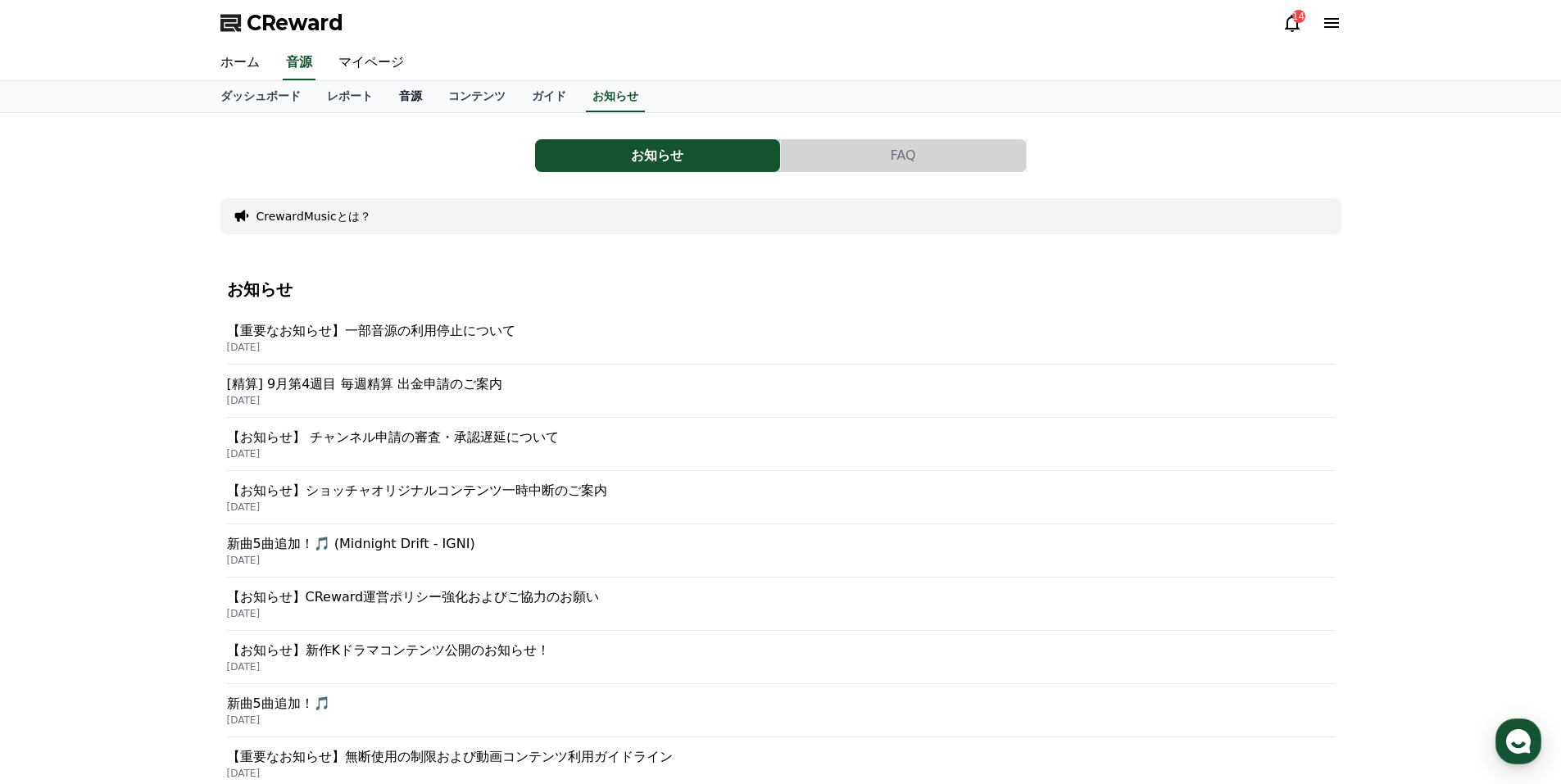
click at [386, 97] on link "音源" at bounding box center [411, 97] width 49 height 32
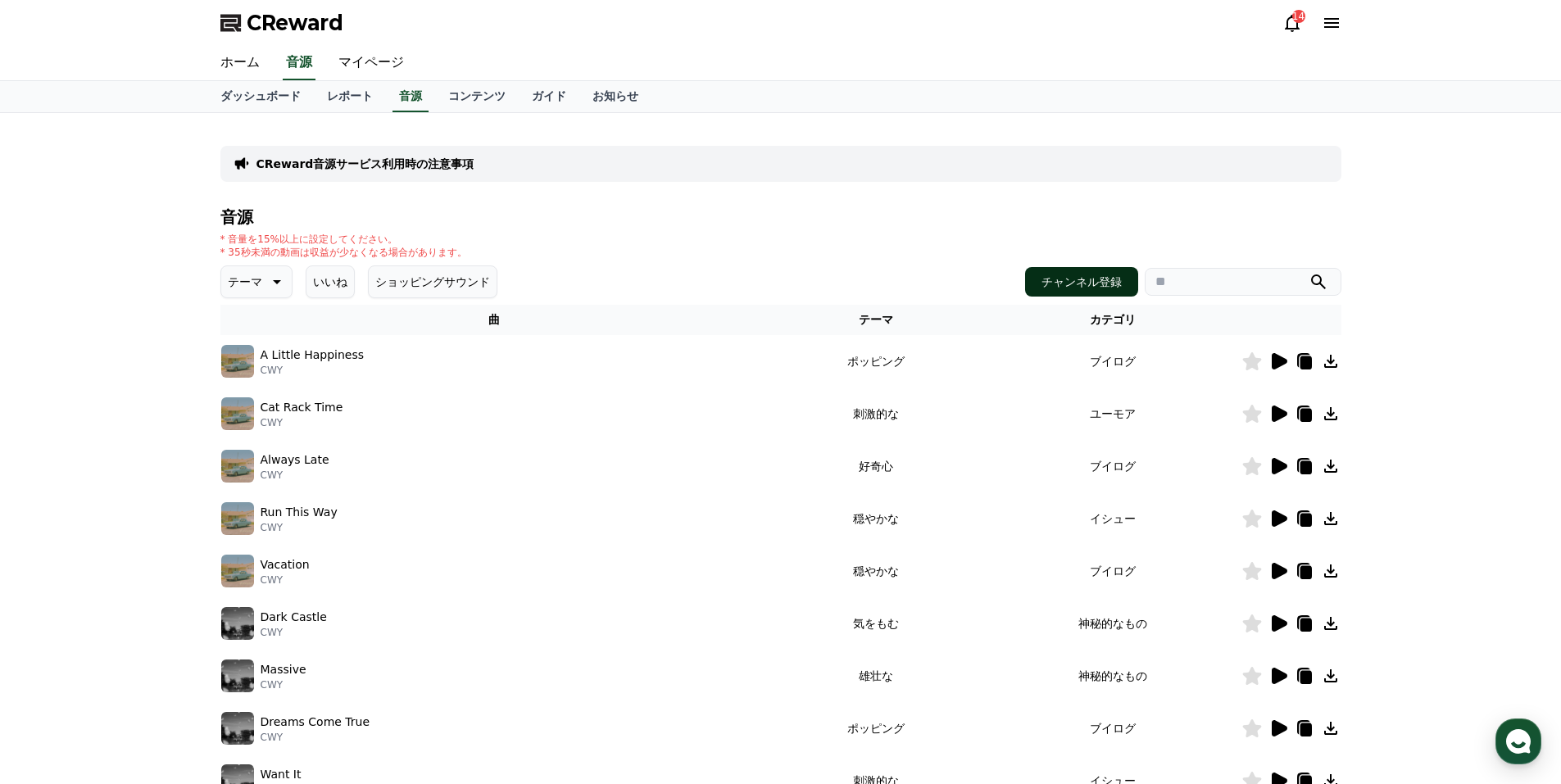
click at [1076, 273] on button "チャンネル登録" at bounding box center [1081, 281] width 113 height 30
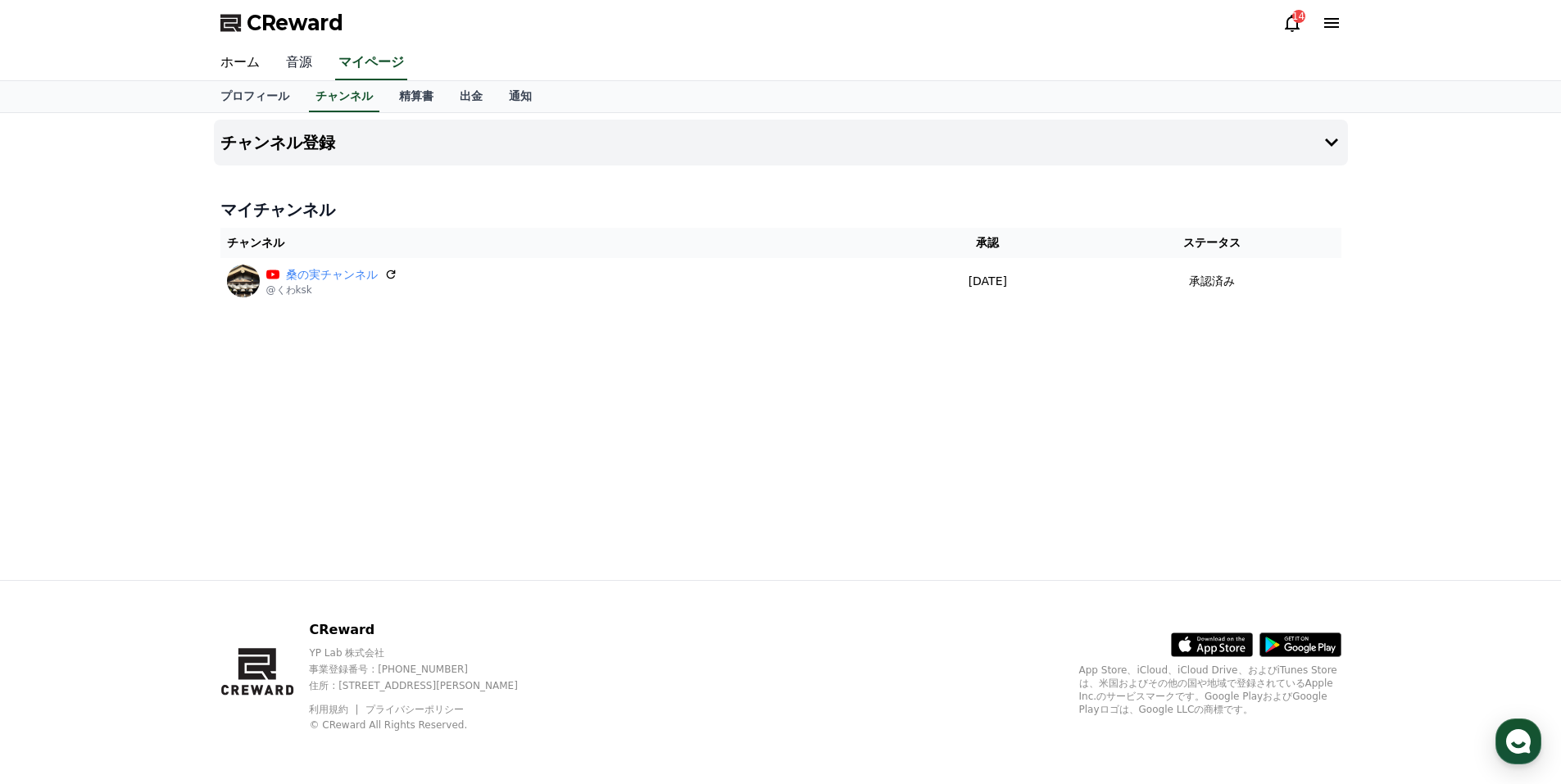
click at [290, 51] on link "音源" at bounding box center [299, 63] width 52 height 34
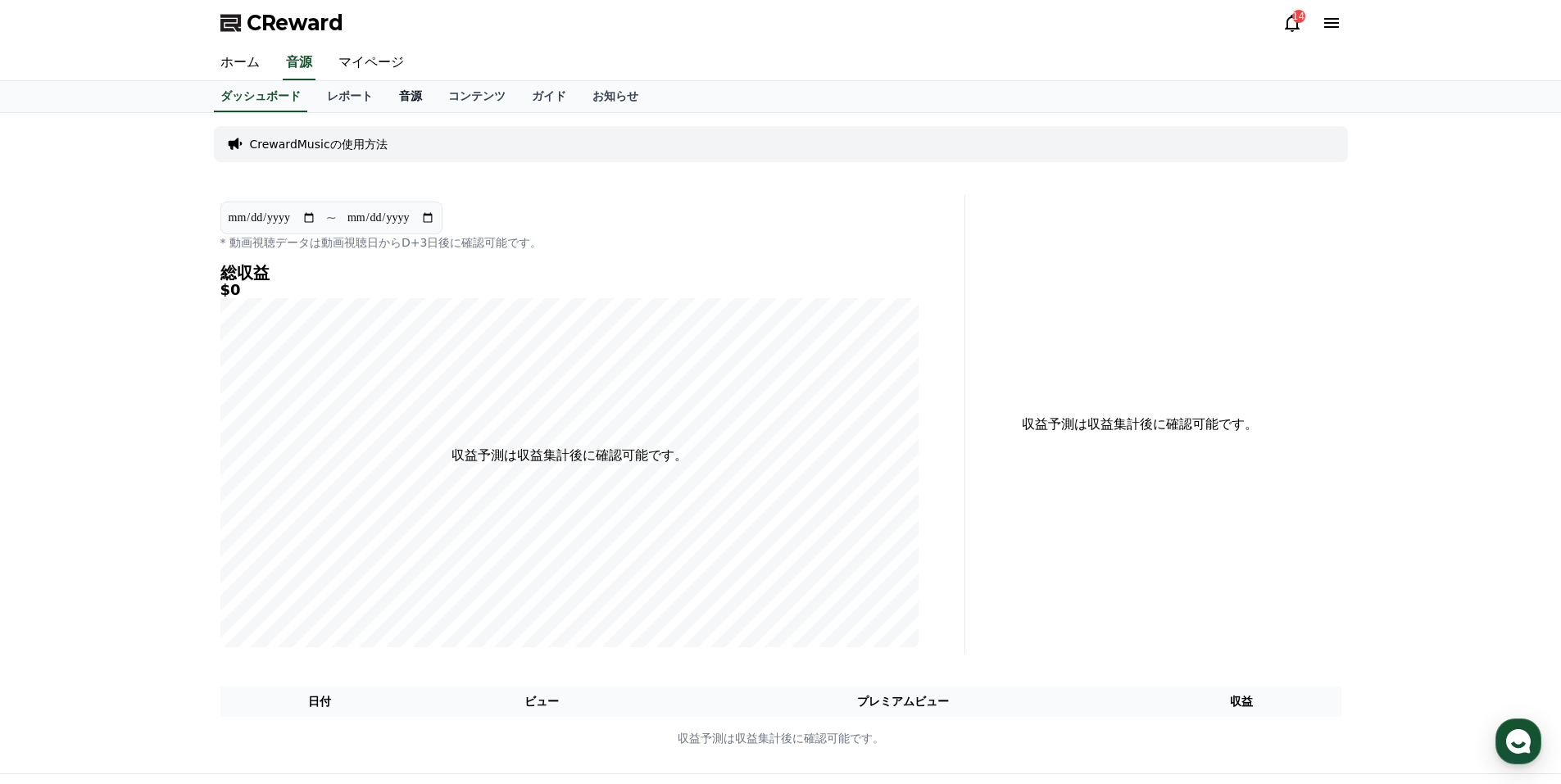
click at [386, 96] on link "音源" at bounding box center [411, 97] width 49 height 32
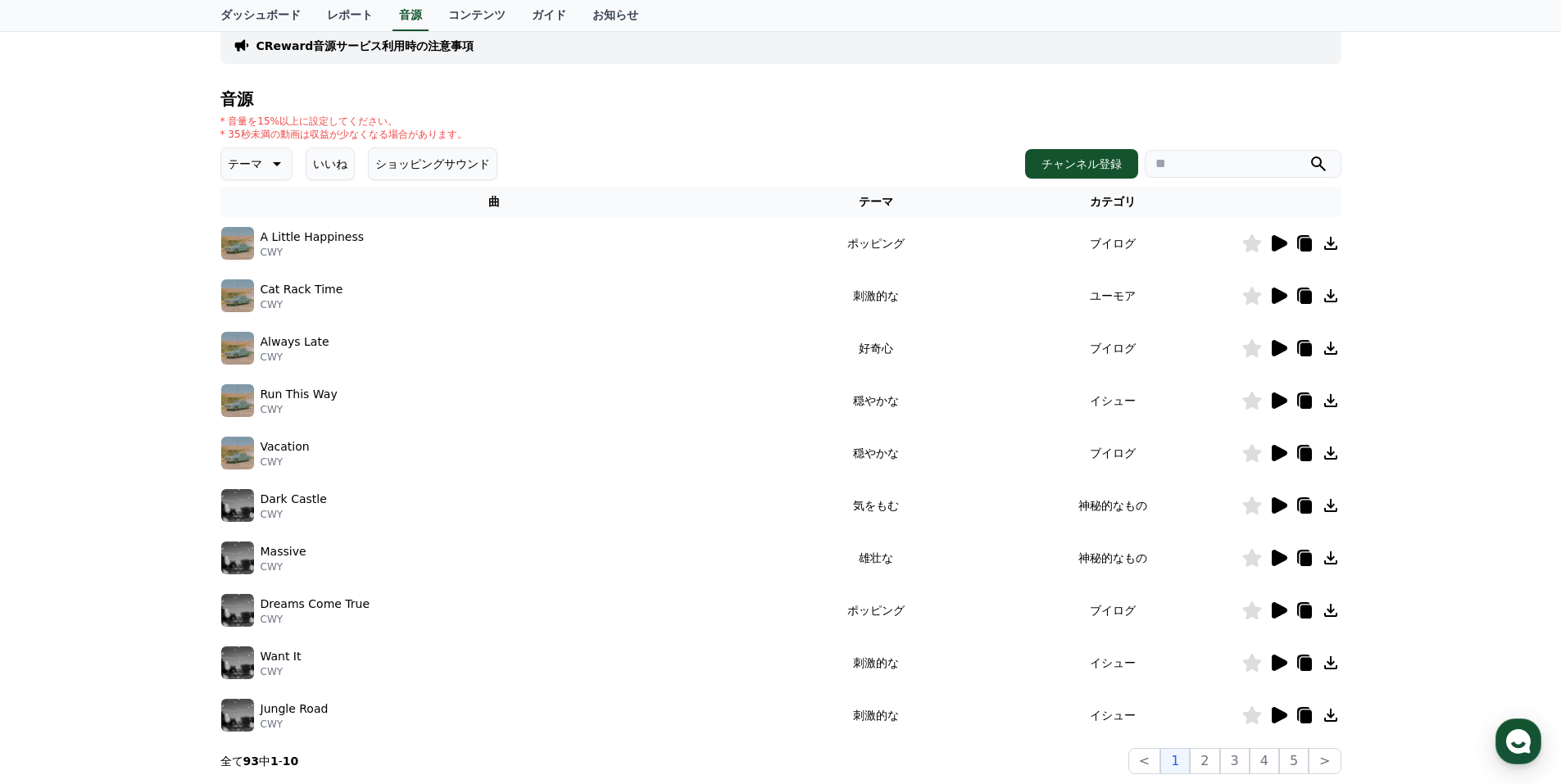
scroll to position [245, 0]
